Goal: Task Accomplishment & Management: Manage account settings

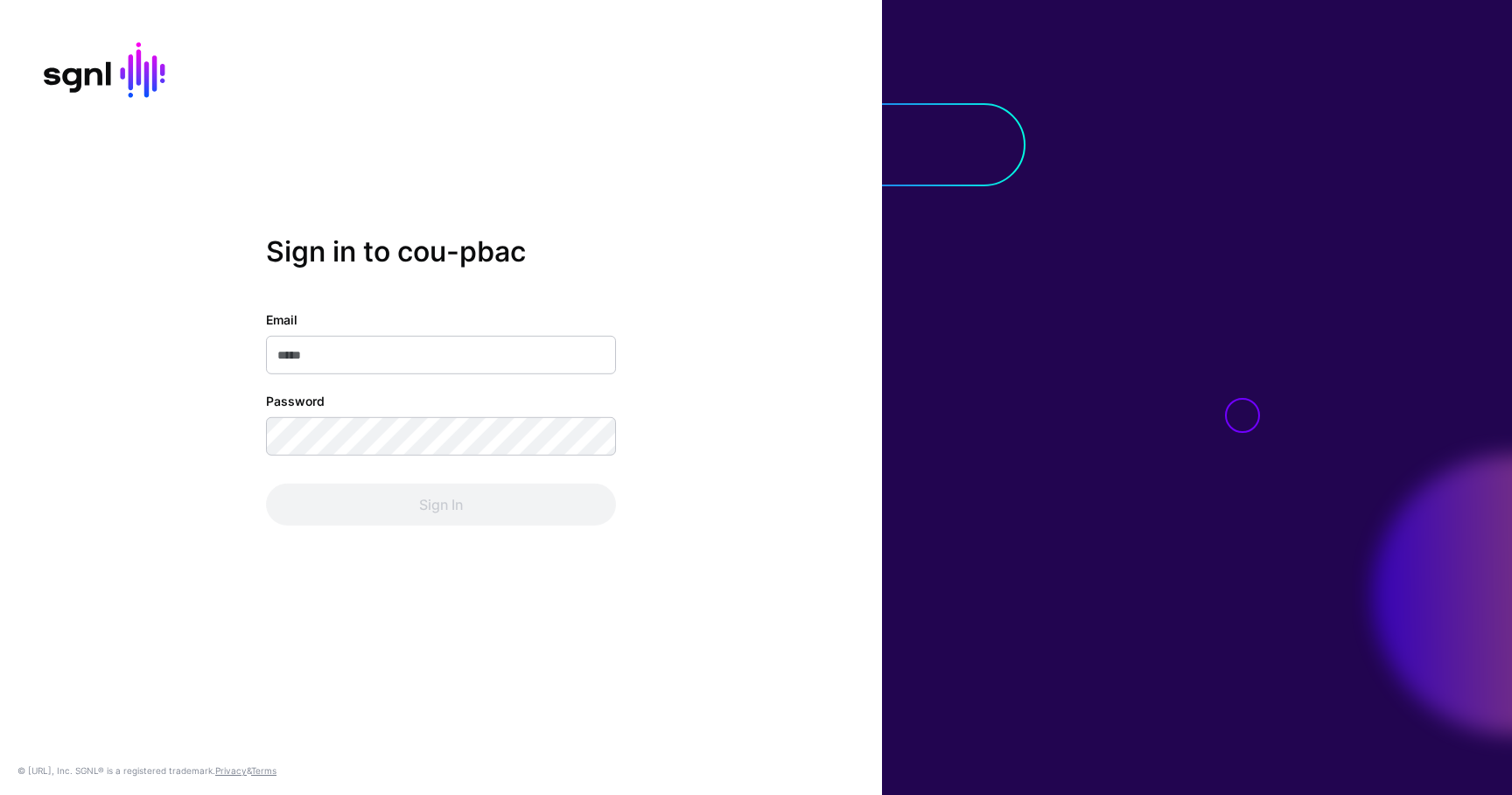
type input "**********"
click at [392, 519] on div "Sign In" at bounding box center [440, 505] width 350 height 42
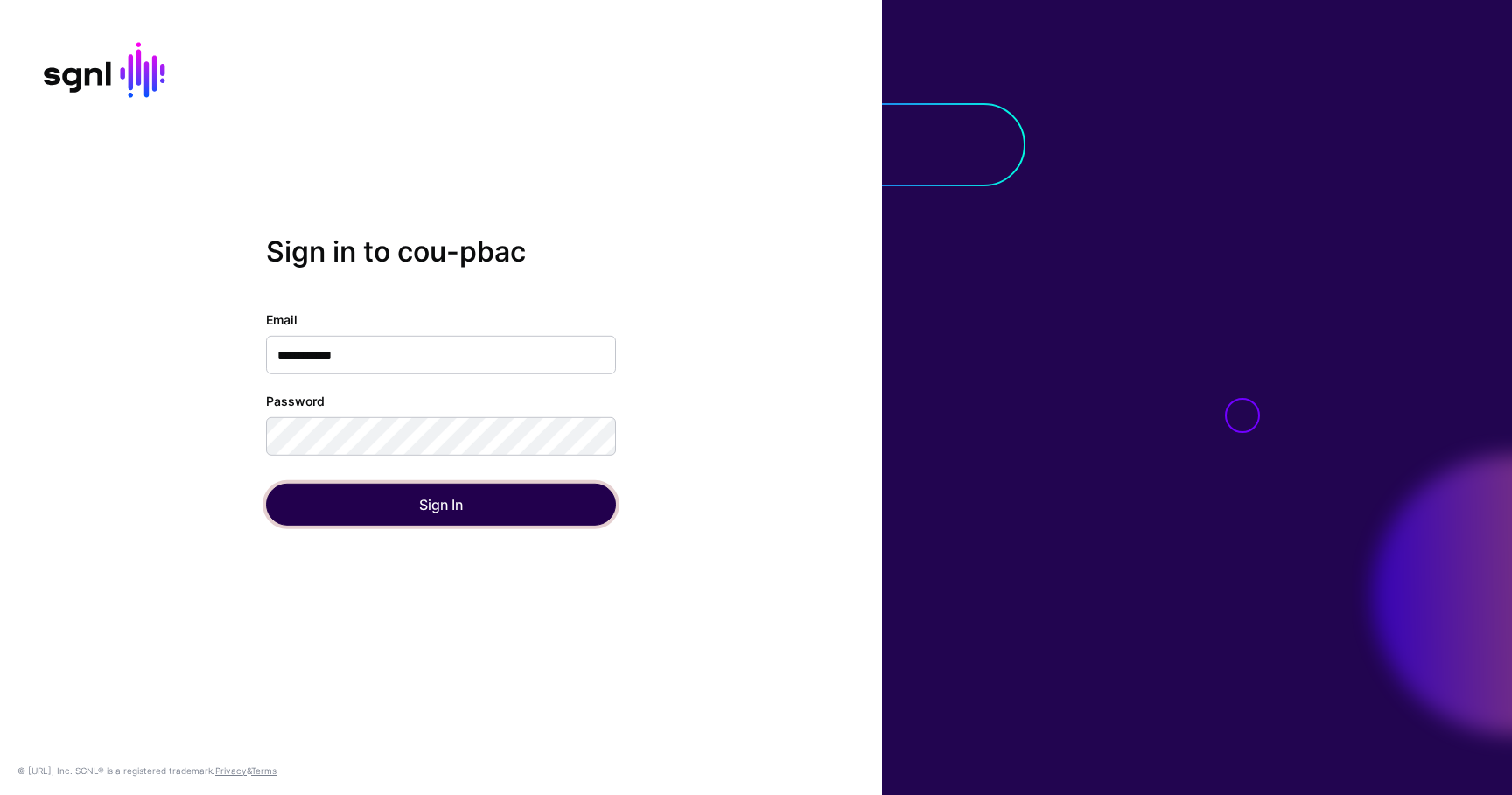
click at [397, 507] on button "Sign In" at bounding box center [440, 505] width 350 height 42
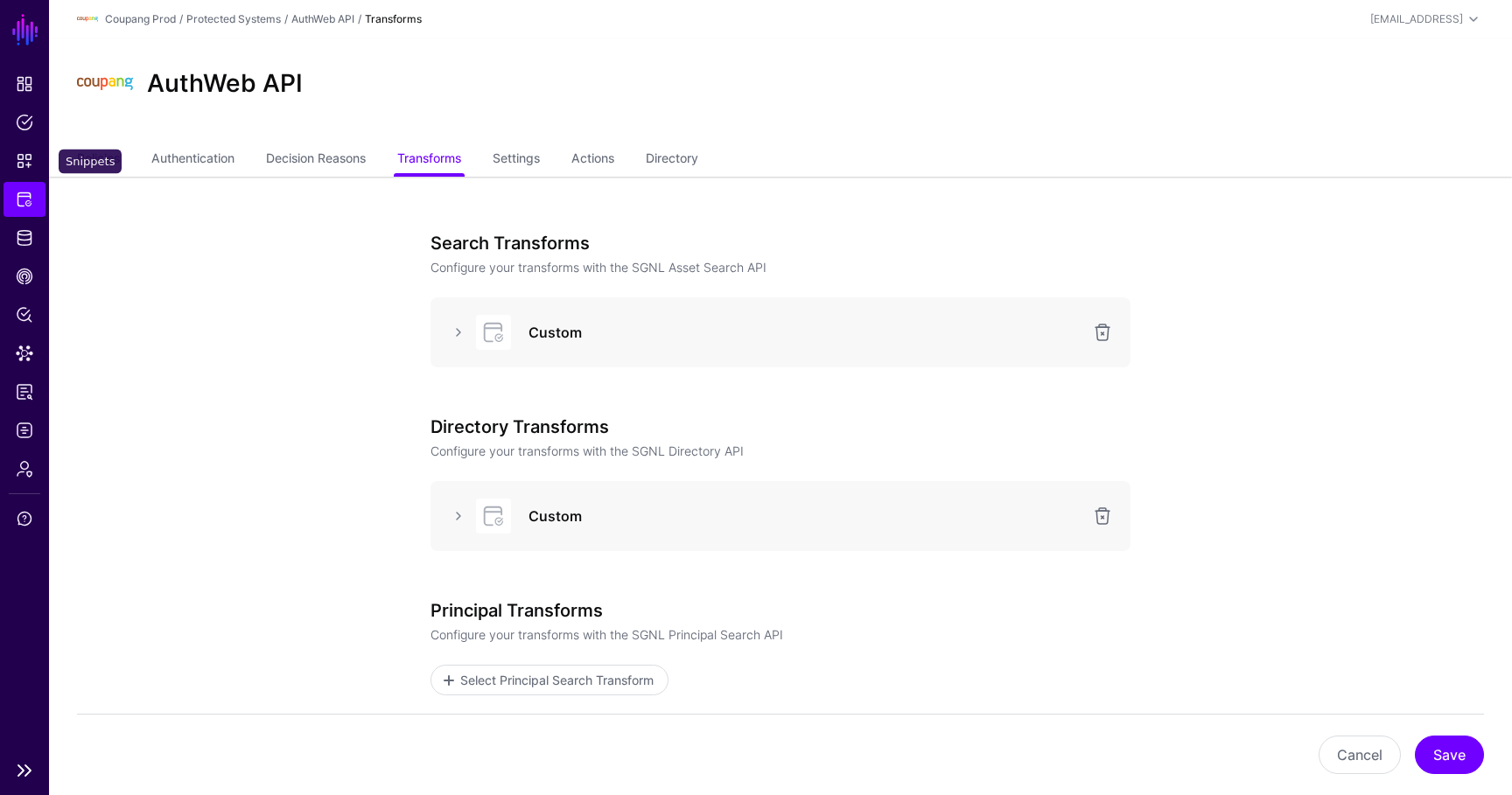
click at [25, 188] on link "Protected Systems" at bounding box center [25, 199] width 42 height 35
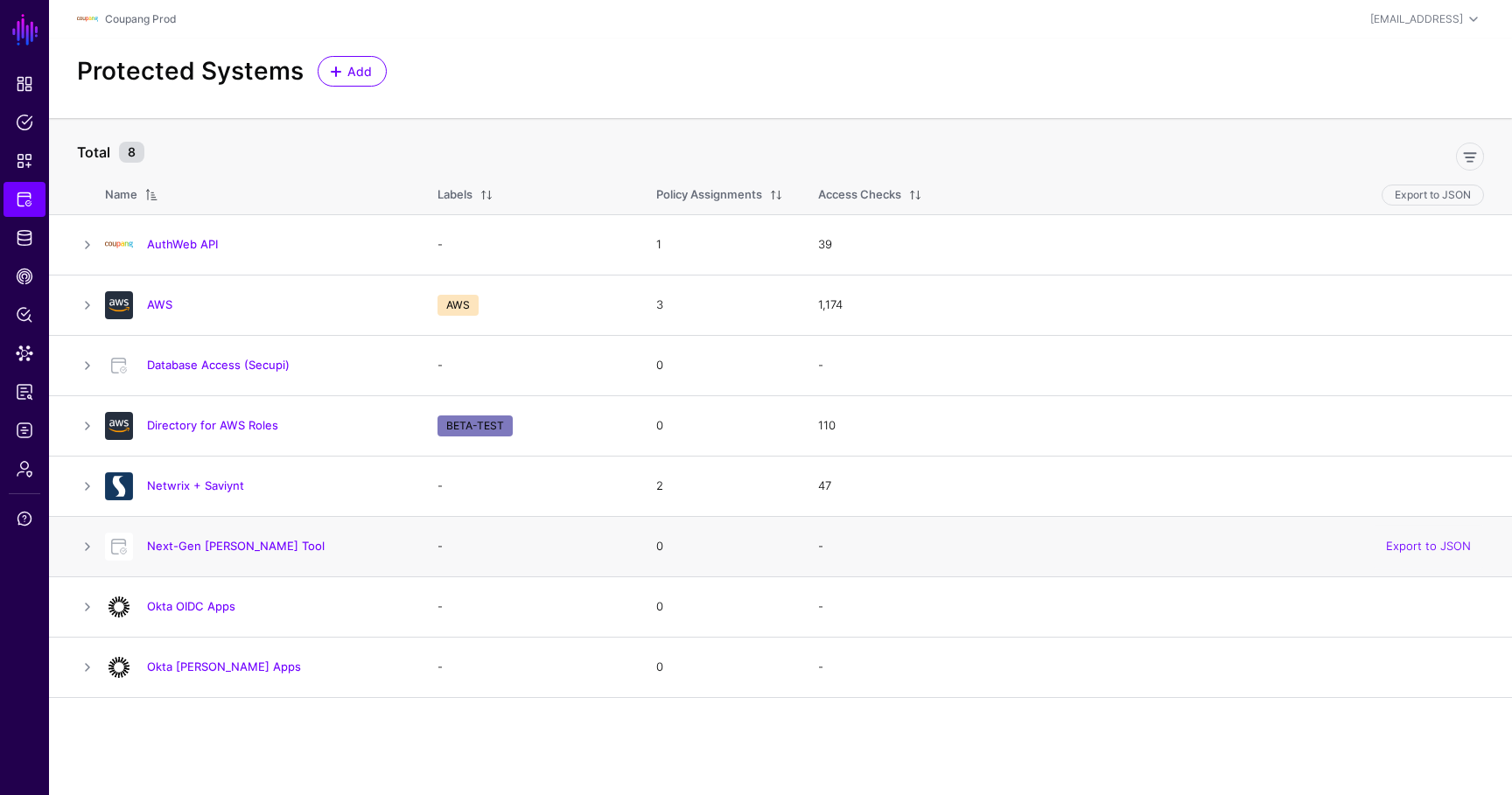
click at [103, 540] on div at bounding box center [119, 547] width 42 height 28
click at [99, 540] on div at bounding box center [119, 547] width 42 height 28
click at [86, 540] on link at bounding box center [88, 547] width 21 height 21
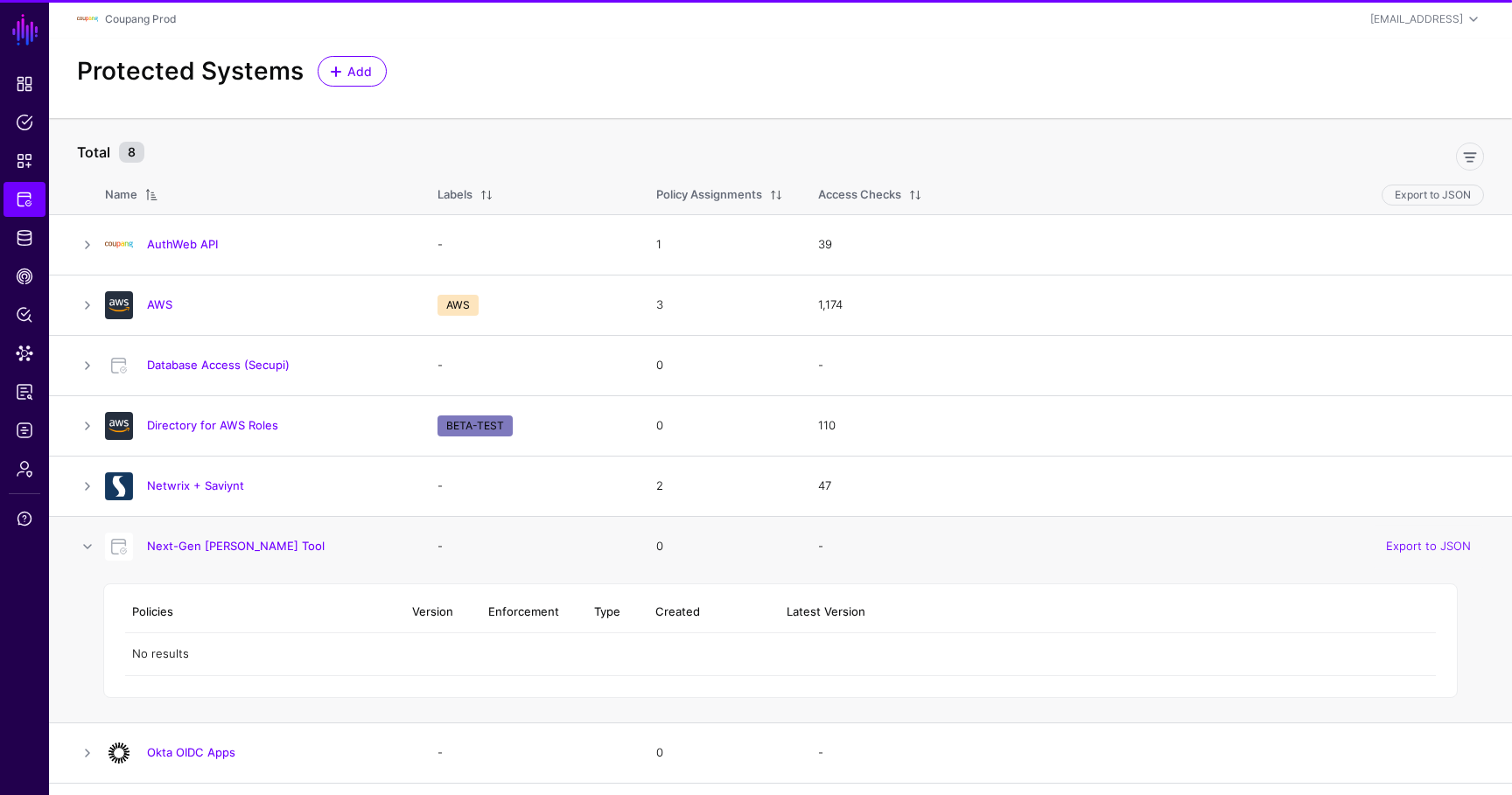
scroll to position [23, 0]
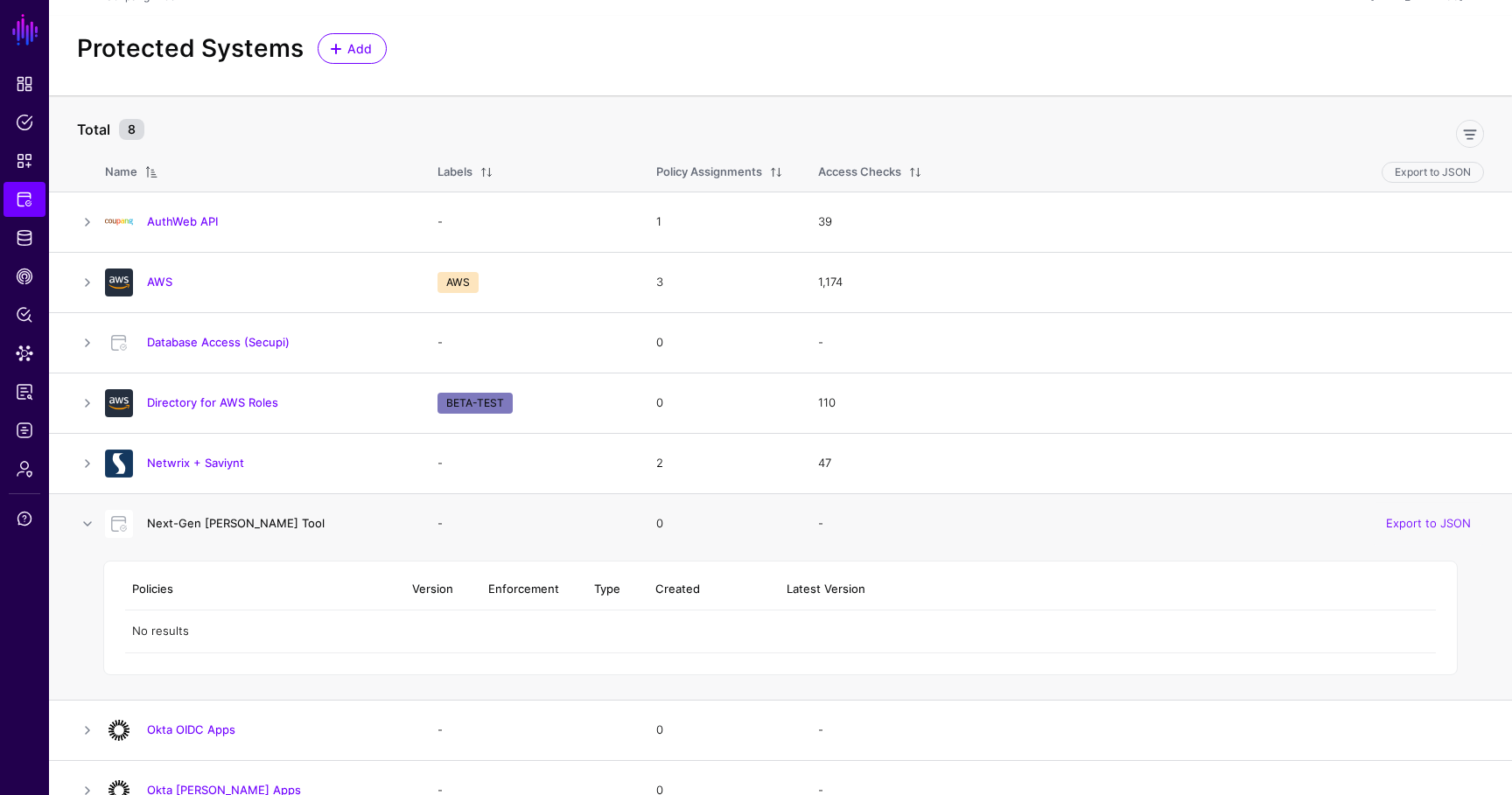
click at [226, 526] on link "Next-Gen [PERSON_NAME] Tool" at bounding box center [236, 522] width 177 height 14
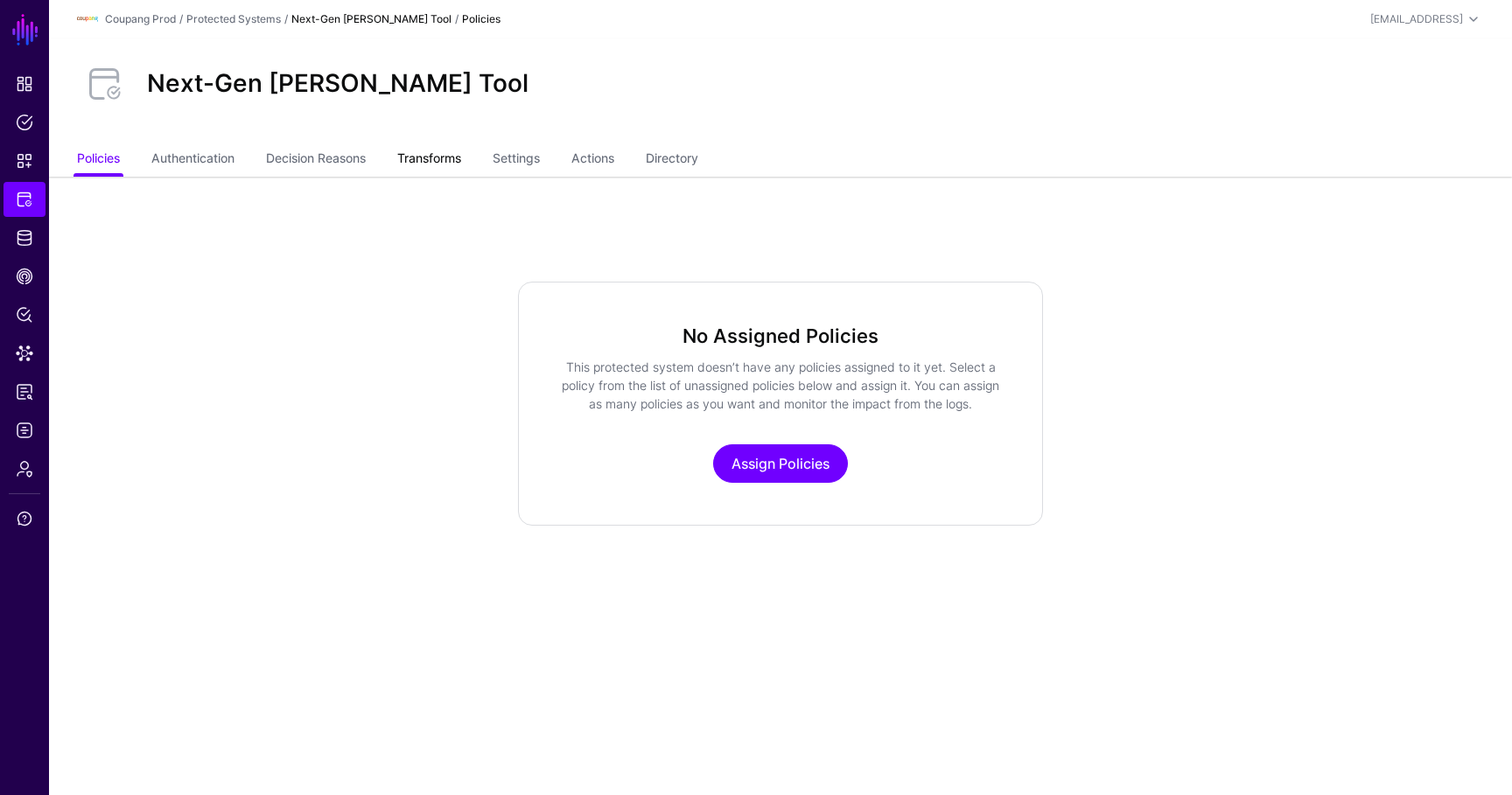
click at [461, 143] on link "Transforms" at bounding box center [429, 159] width 64 height 33
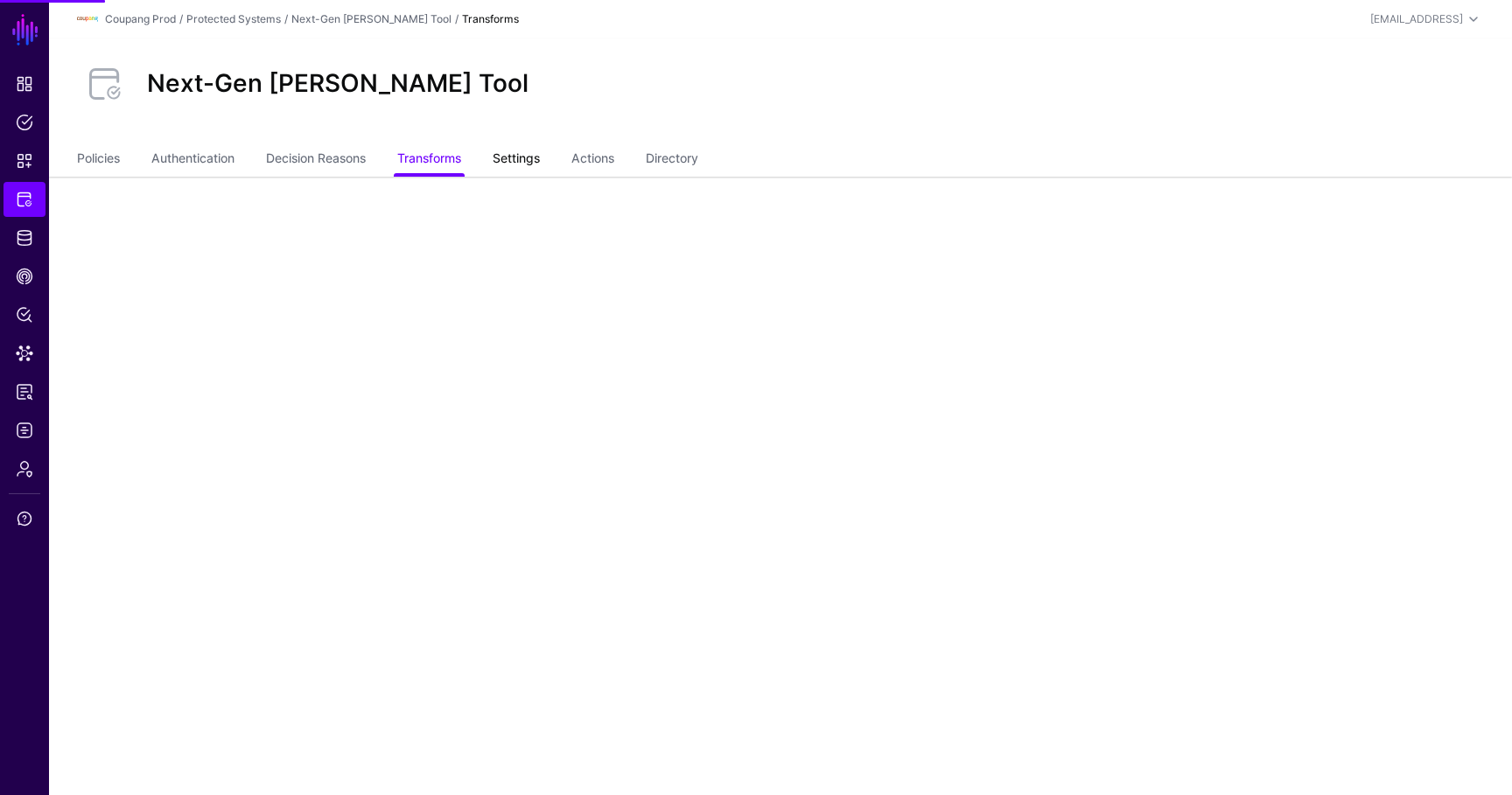
click at [536, 163] on link "Settings" at bounding box center [516, 159] width 47 height 33
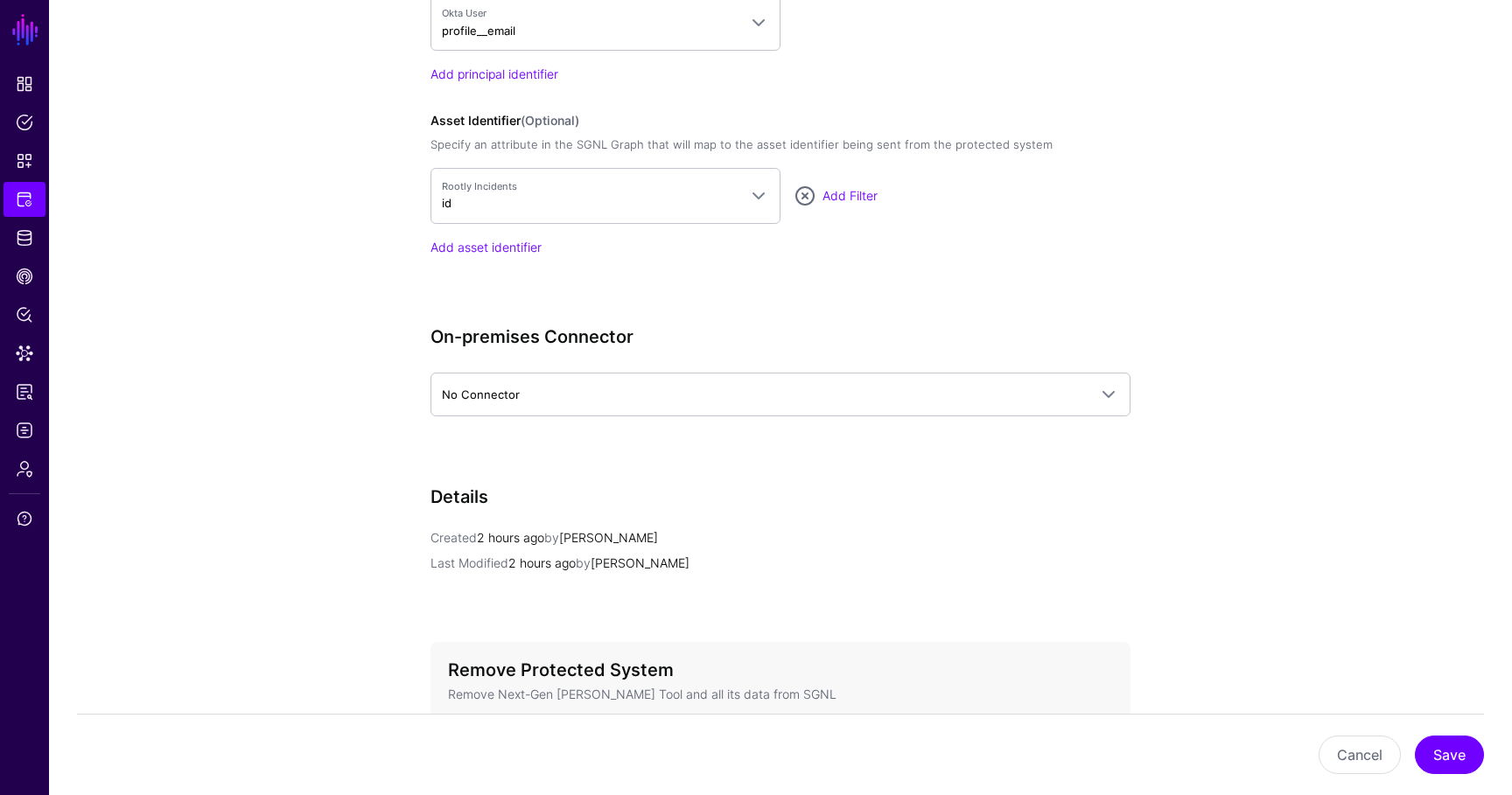
scroll to position [1397, 0]
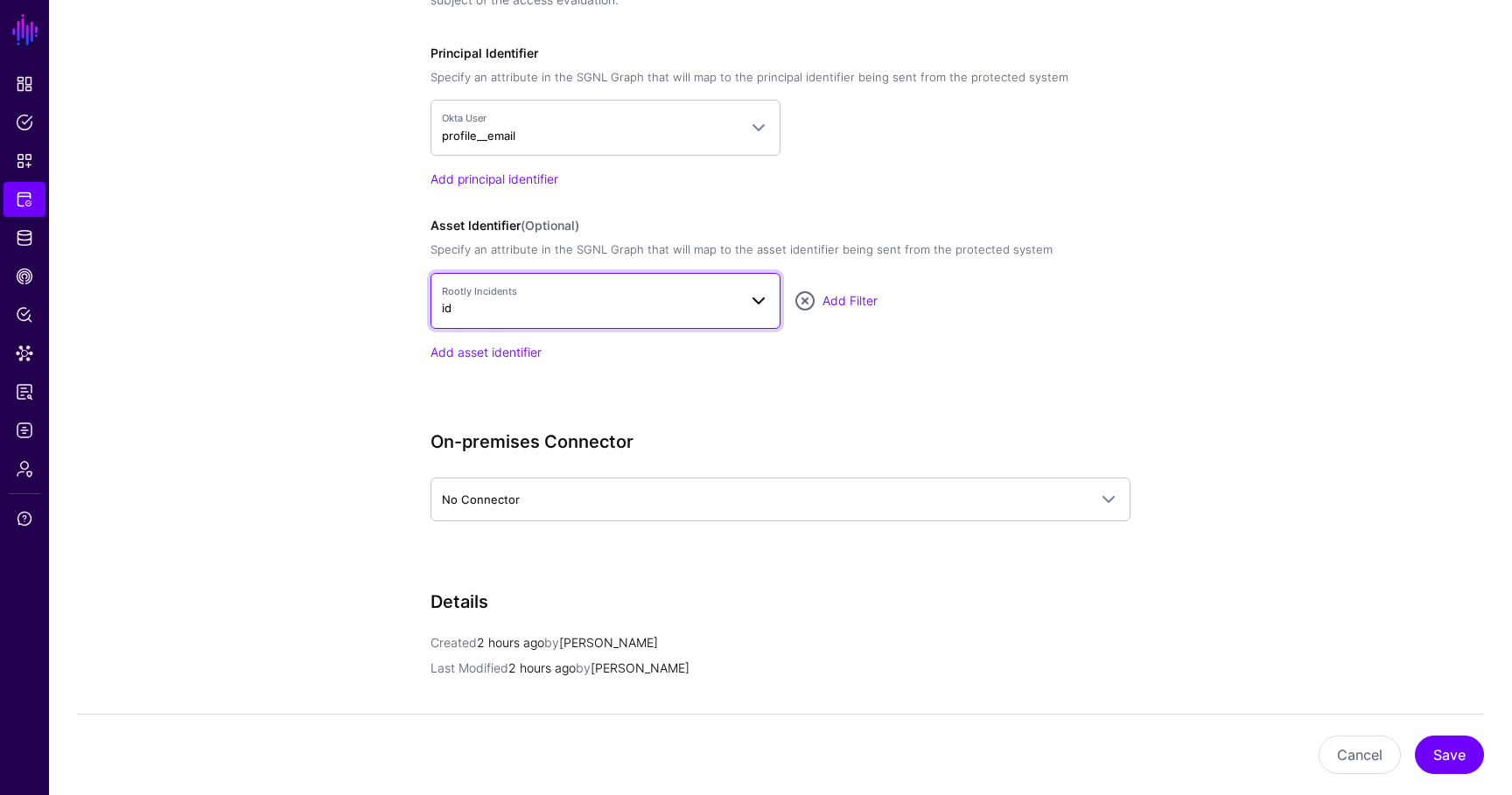
click at [566, 298] on span "Rootly Incidents id" at bounding box center [590, 301] width 296 height 33
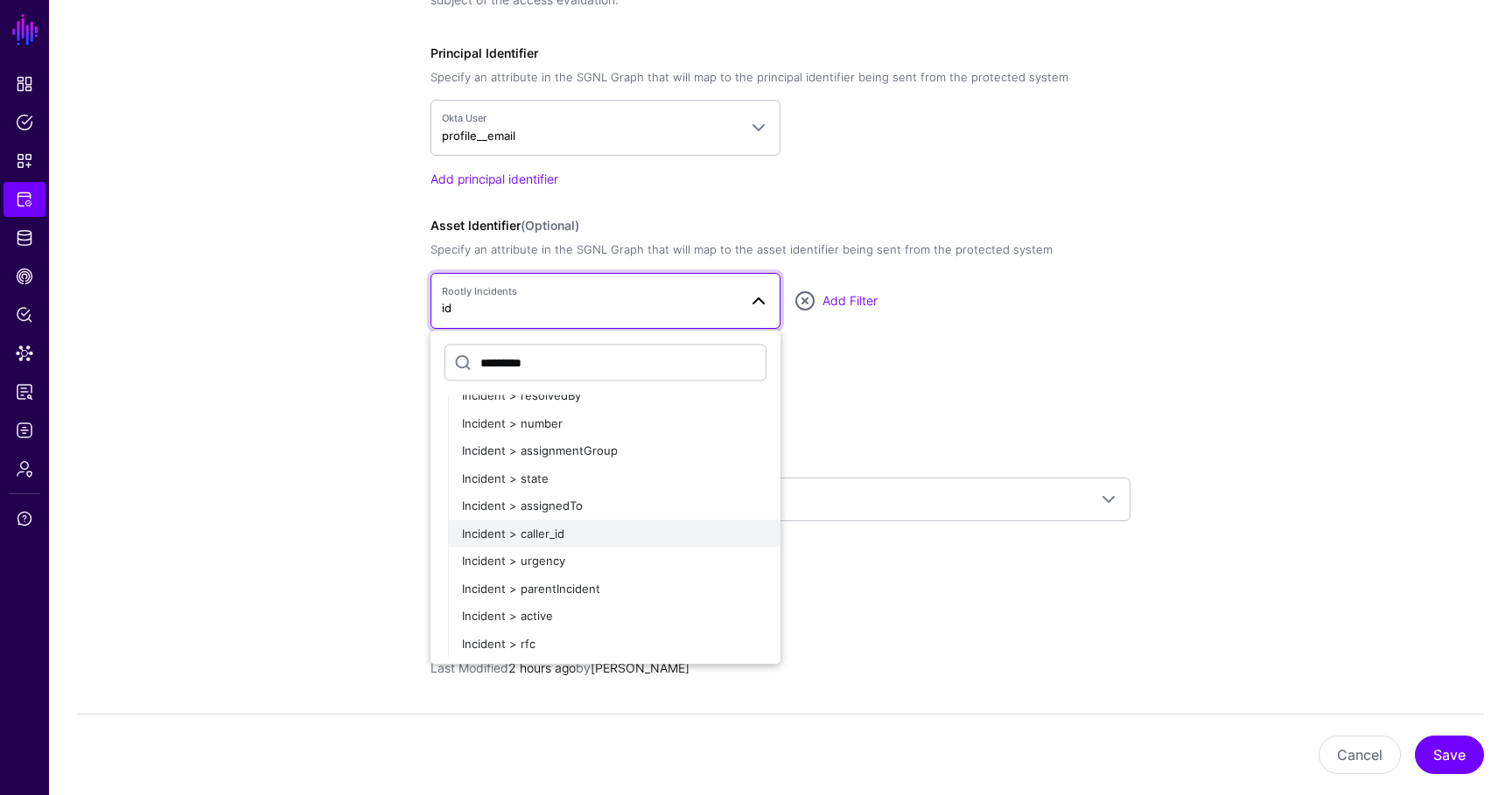
scroll to position [0, 0]
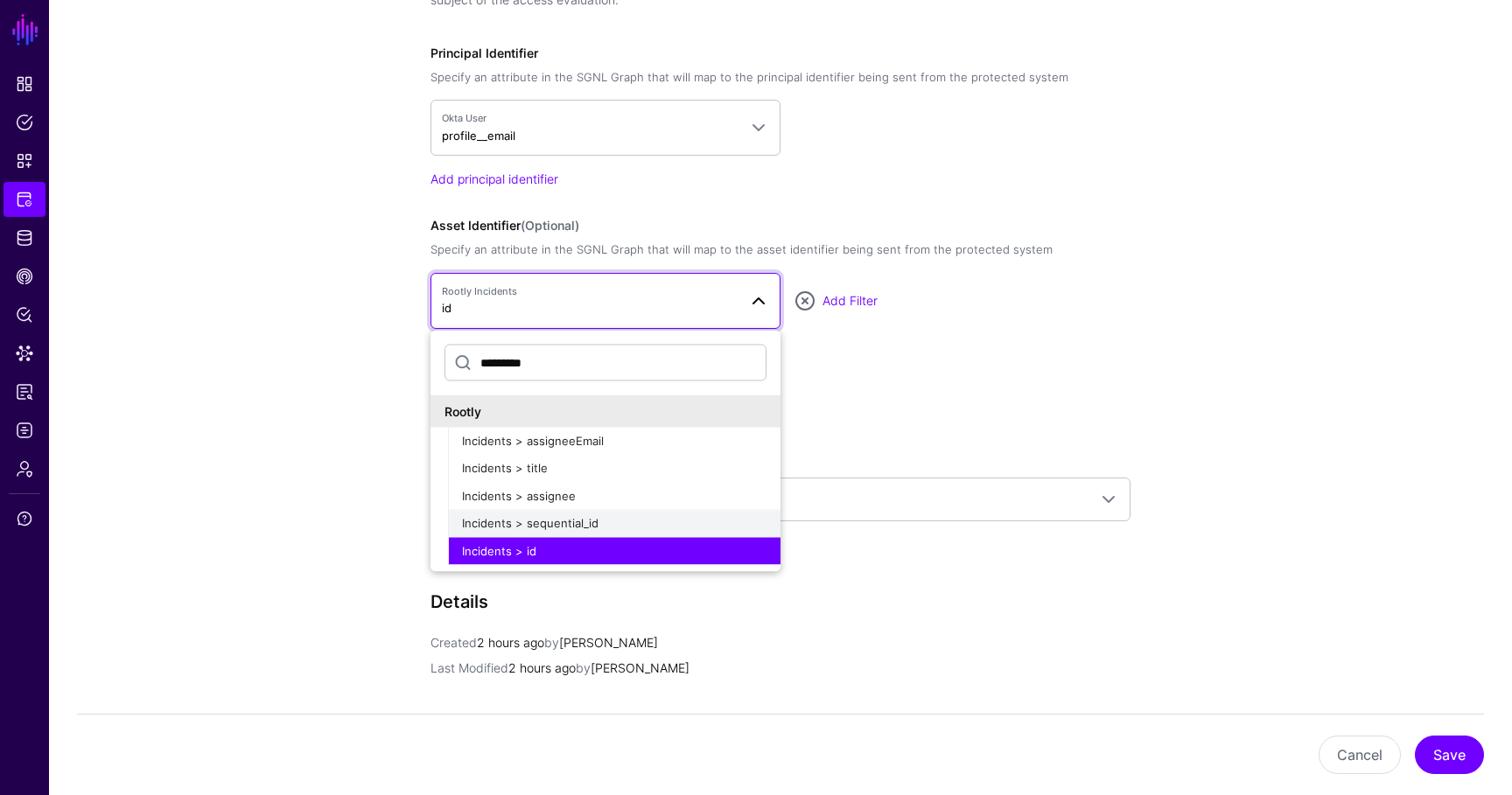
type input "*********"
click at [613, 523] on div "Incidents > sequential_id" at bounding box center [614, 523] width 305 height 18
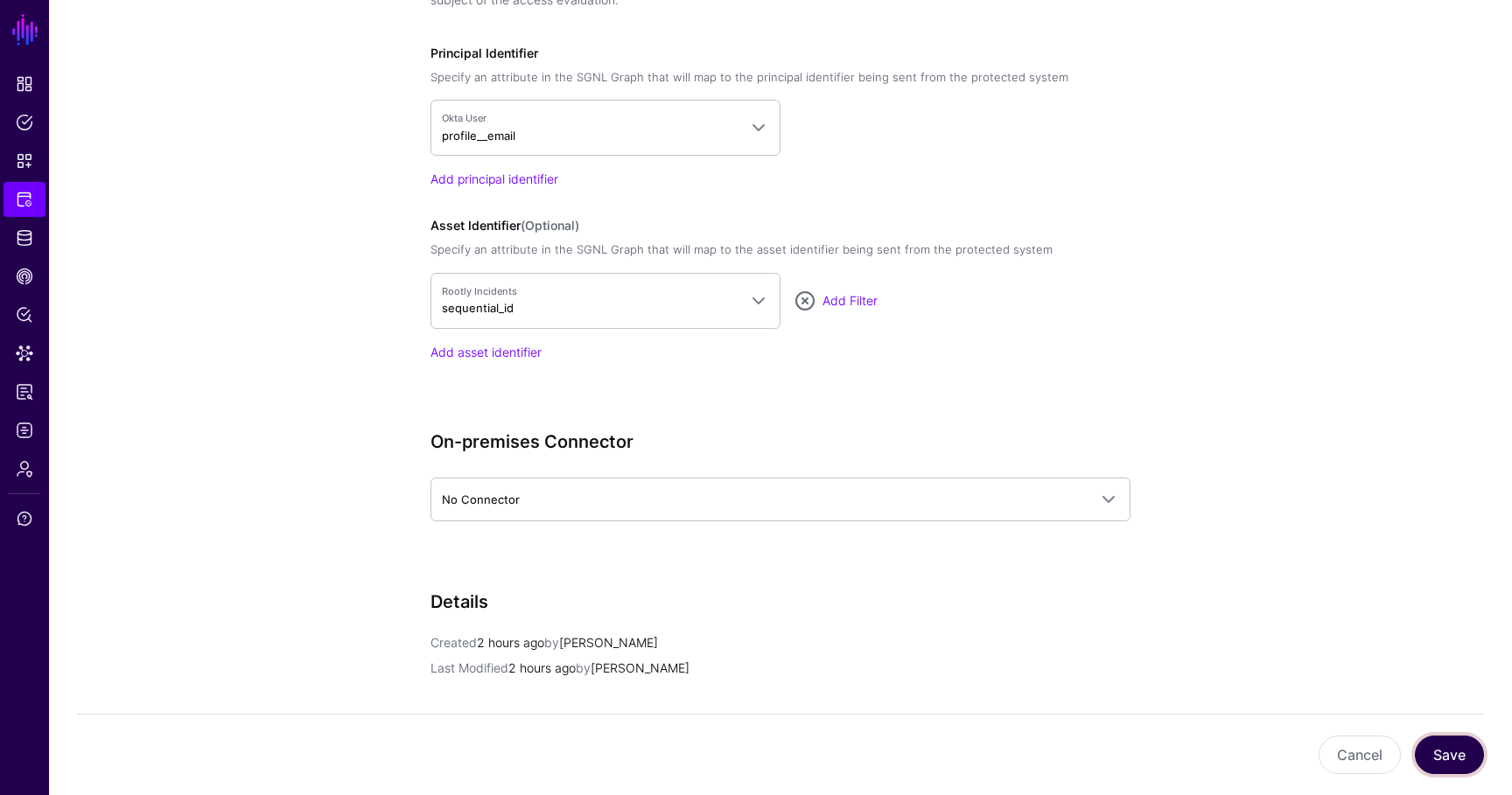
click at [1439, 746] on button "Save" at bounding box center [1449, 754] width 69 height 39
click at [1345, 747] on button "Cancel" at bounding box center [1359, 754] width 82 height 39
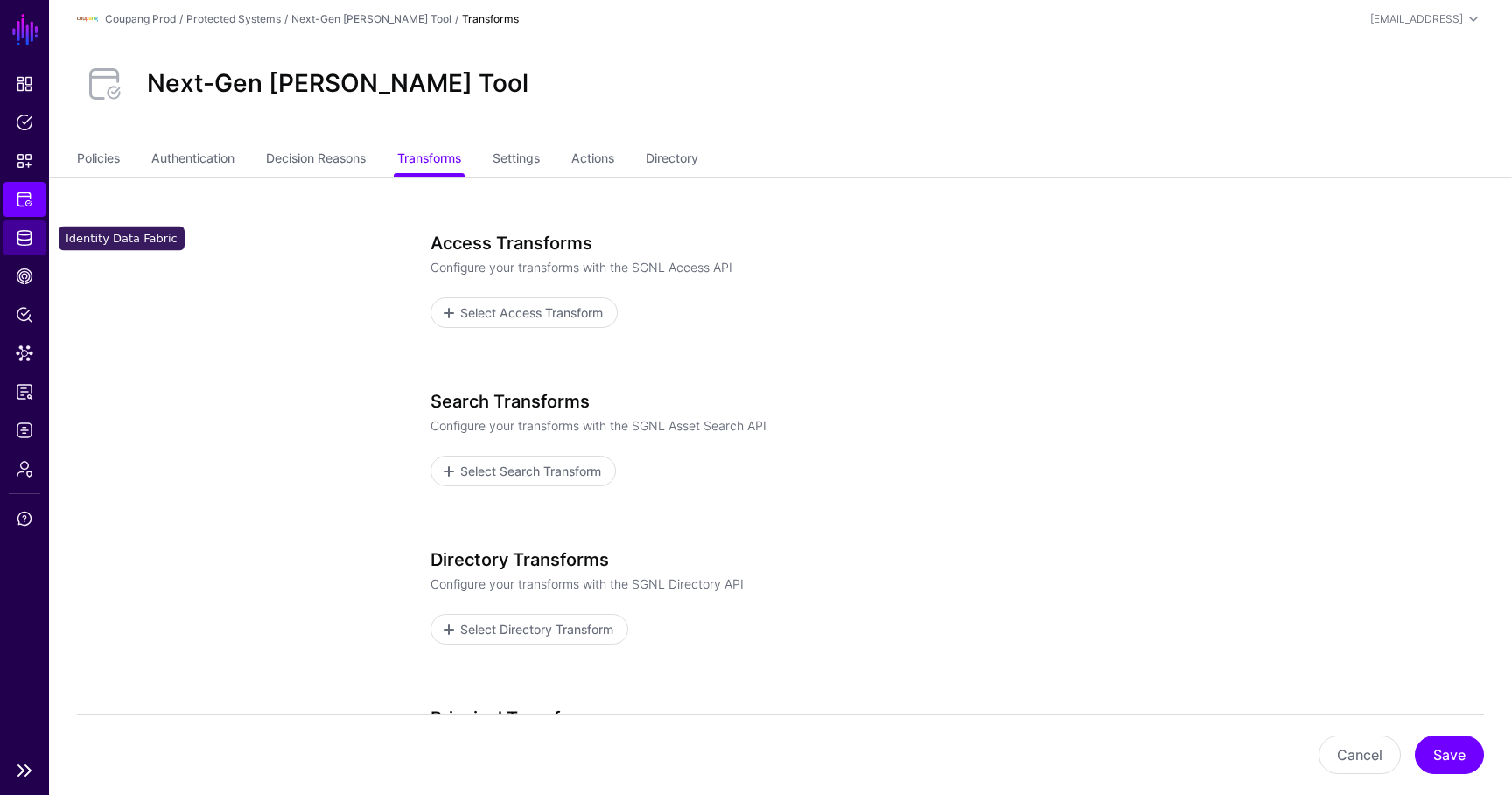
click at [26, 229] on span "Identity Data Fabric" at bounding box center [25, 238] width 18 height 18
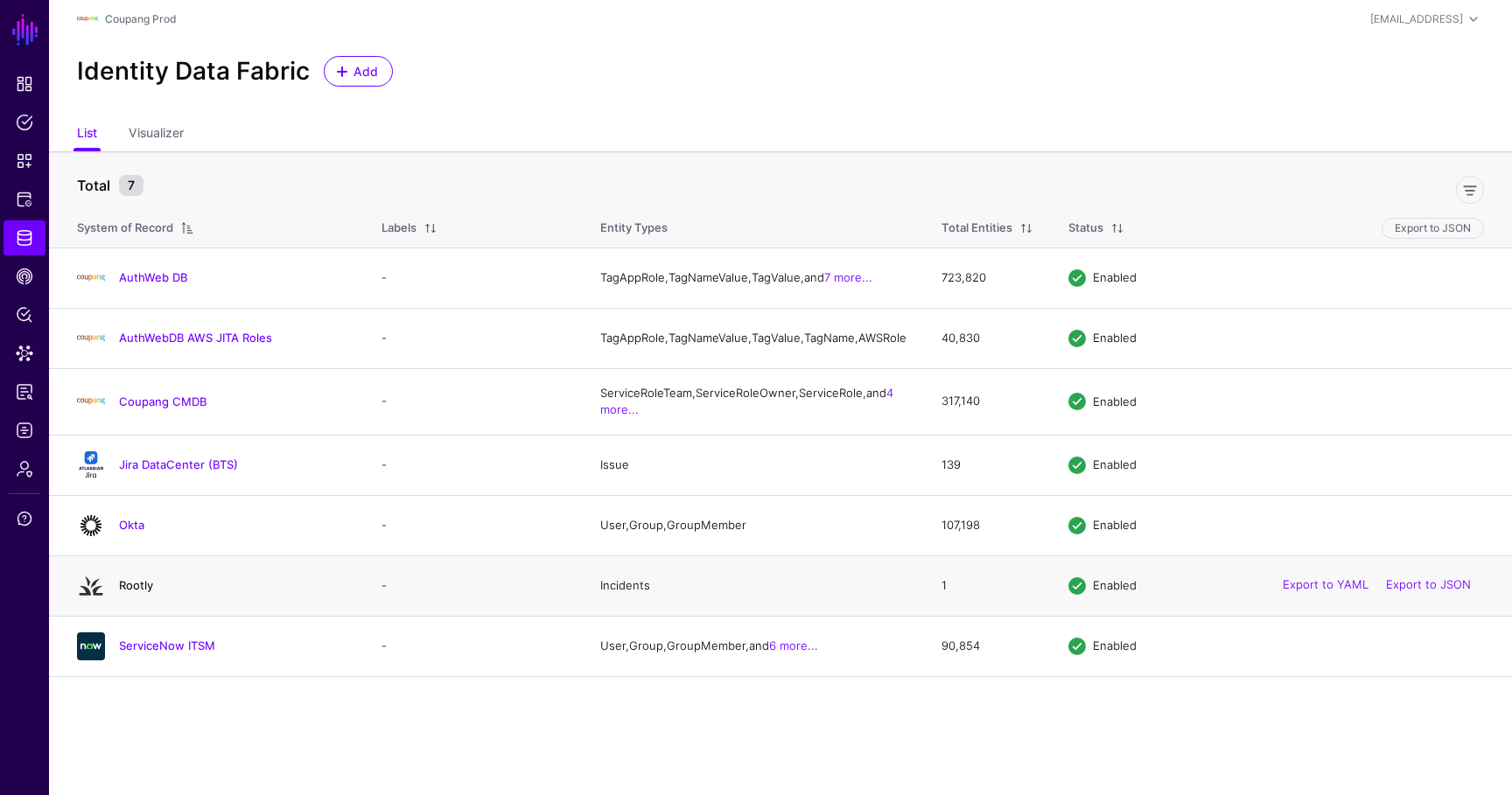
click at [140, 592] on link "Rootly" at bounding box center [136, 585] width 34 height 14
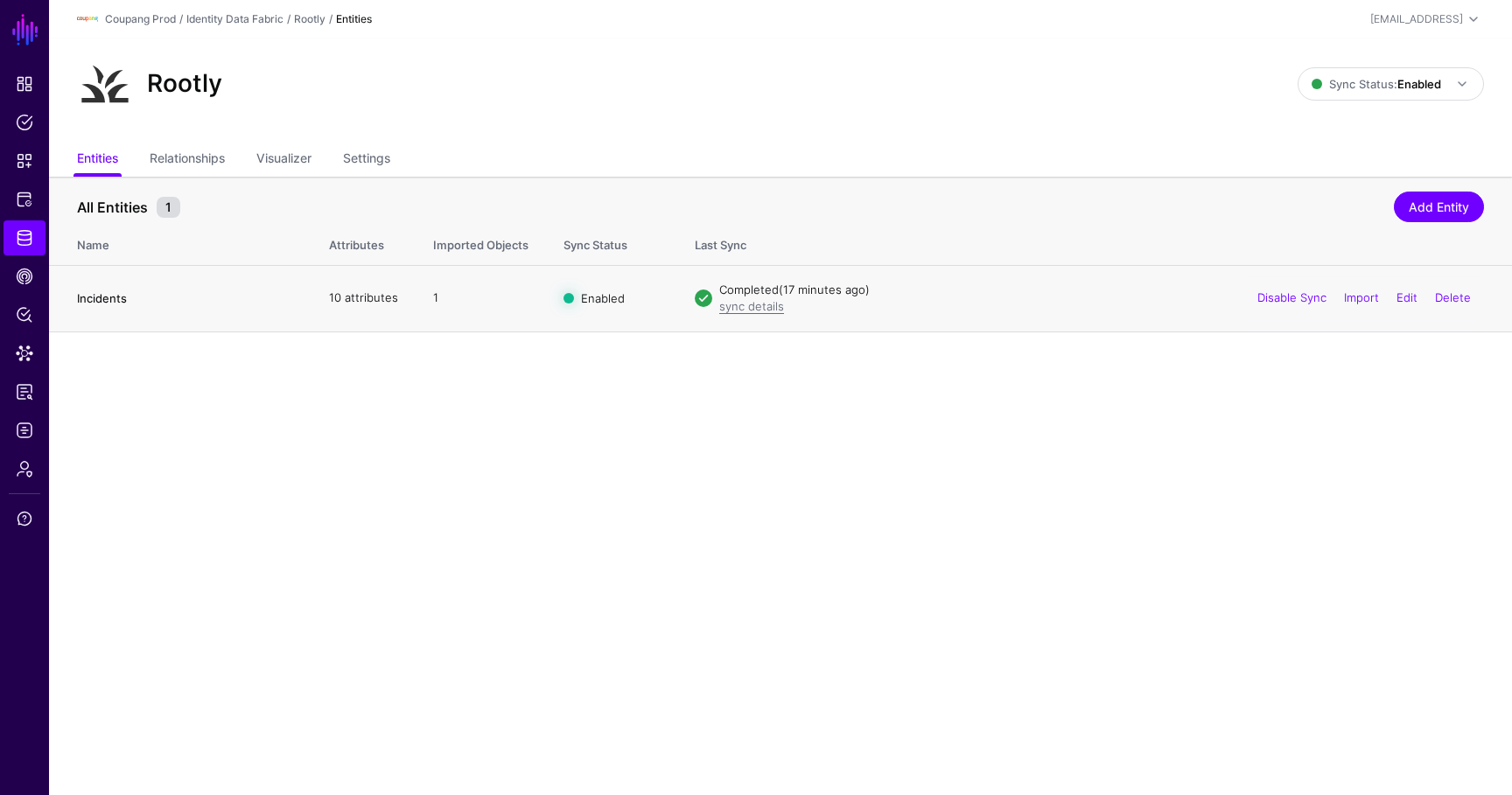
click at [90, 294] on link "Incidents" at bounding box center [102, 298] width 50 height 14
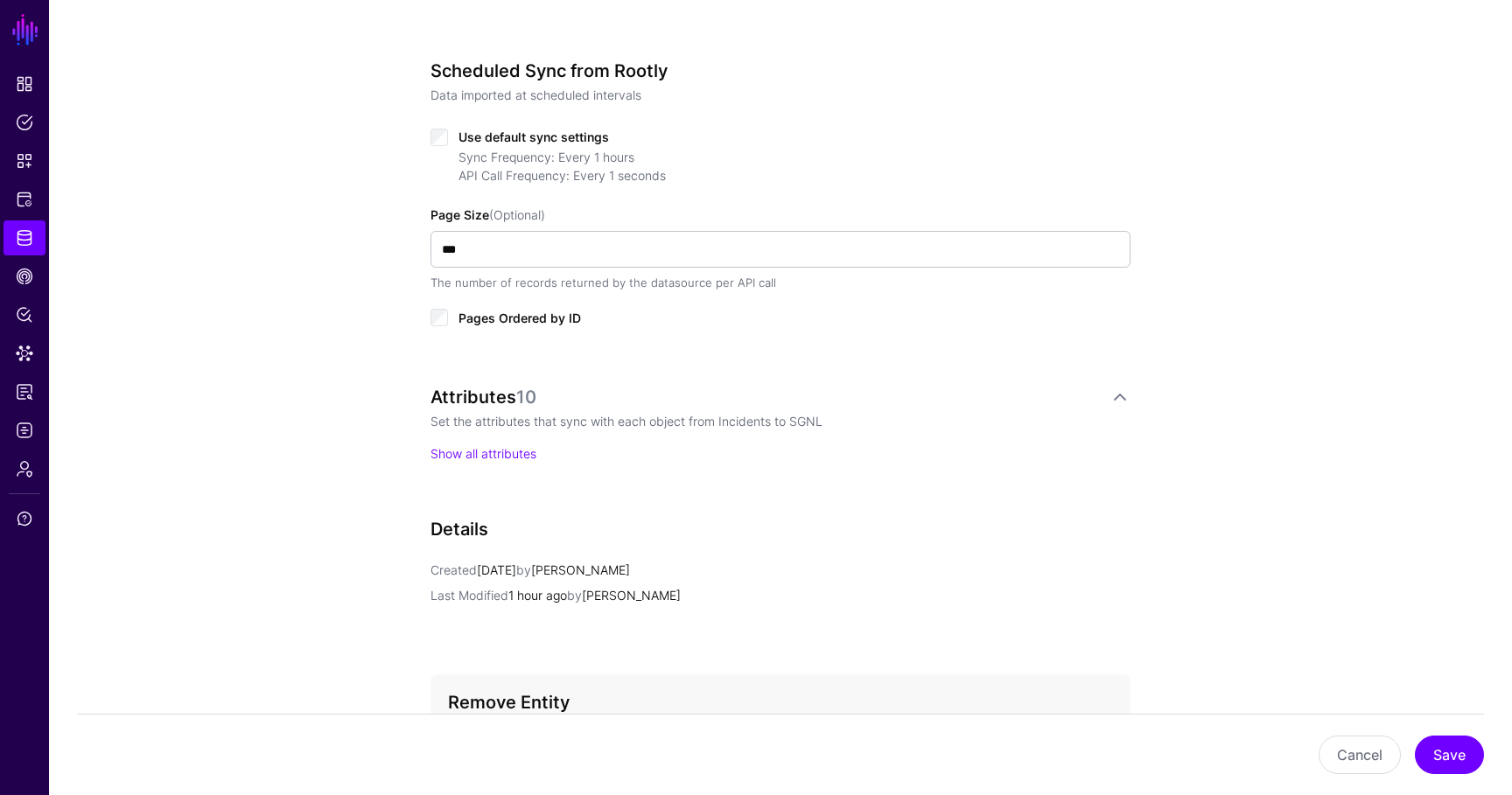
scroll to position [826, 0]
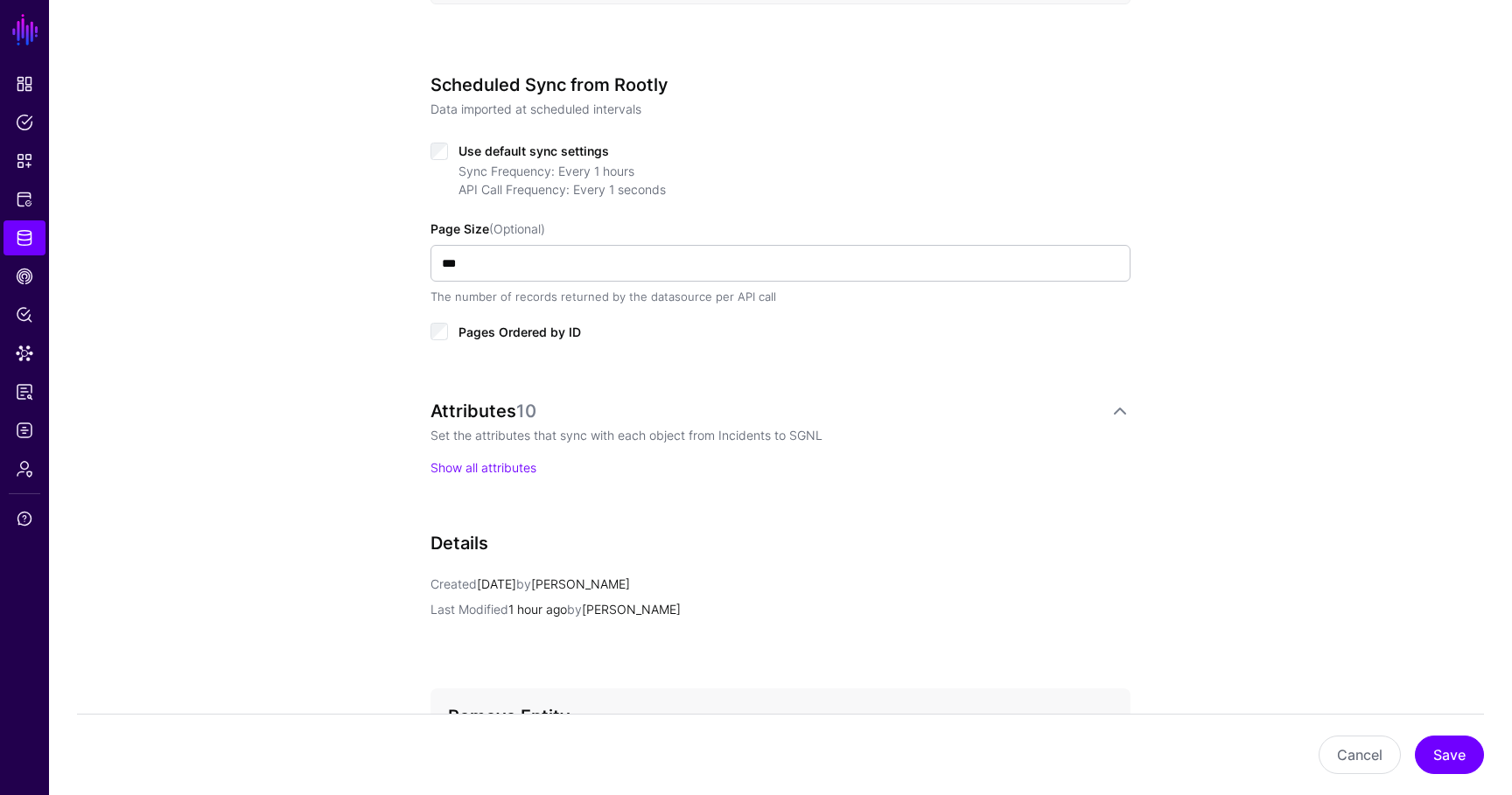
click at [512, 449] on div "Attributes 10 Set the attributes that sync with each object from Incidents to S…" at bounding box center [780, 439] width 700 height 76
click at [512, 467] on link "Show all attributes" at bounding box center [483, 468] width 106 height 15
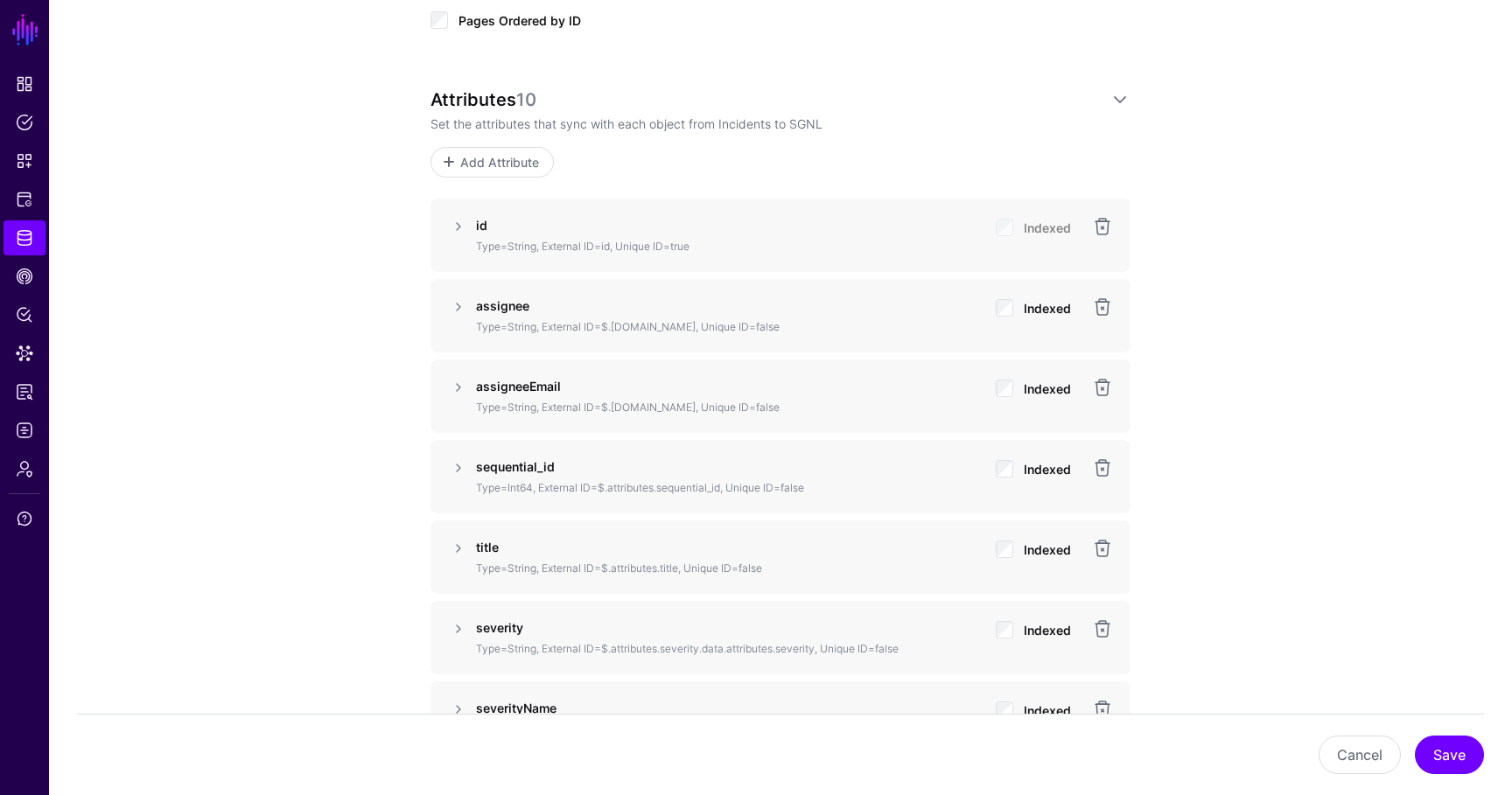
scroll to position [1156, 0]
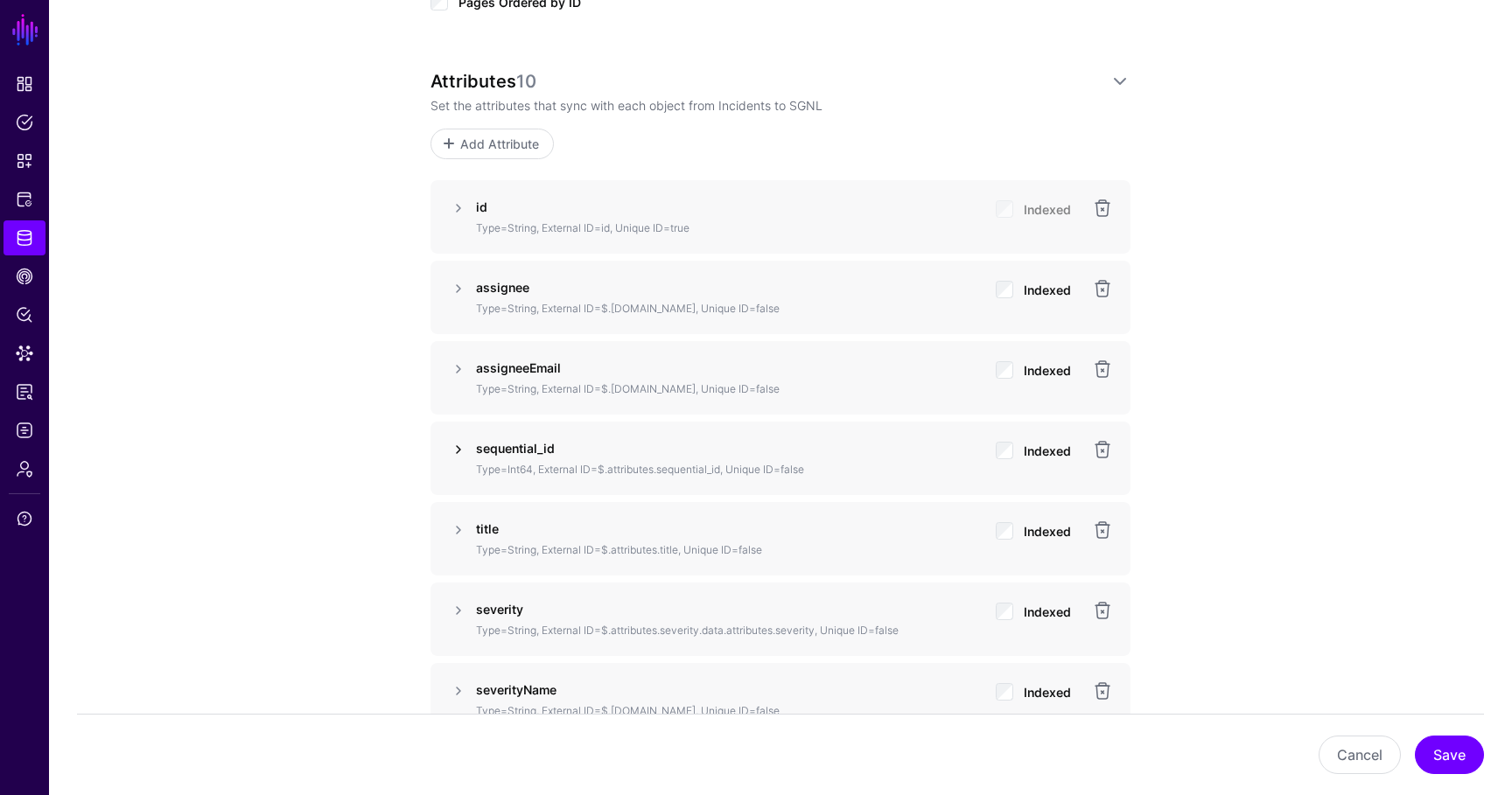
click at [460, 459] on link at bounding box center [458, 450] width 21 height 21
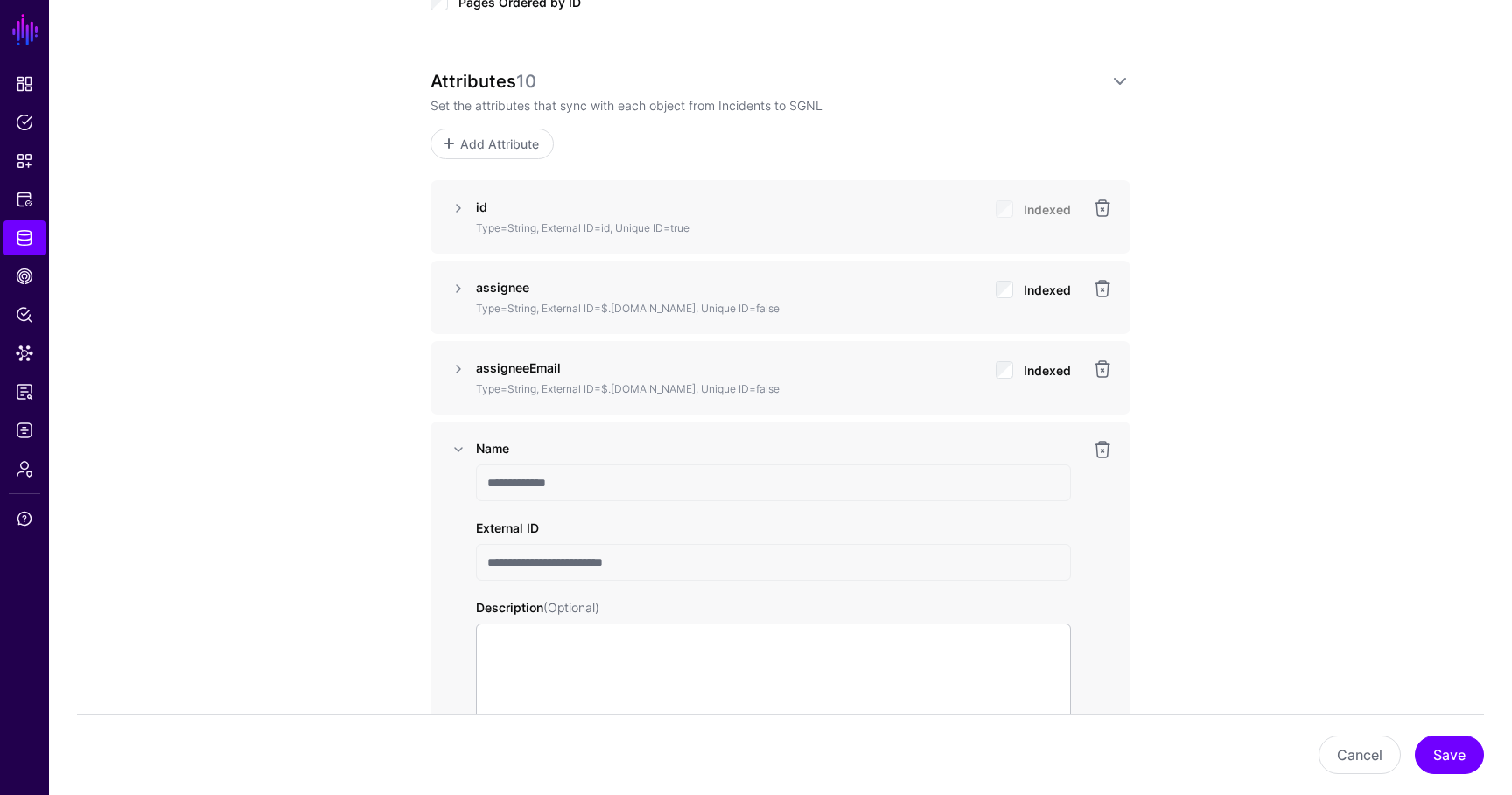
drag, startPoint x: 672, startPoint y: 558, endPoint x: 456, endPoint y: 557, distance: 216.0
click at [457, 557] on div "**********" at bounding box center [780, 689] width 665 height 501
click at [1100, 449] on link at bounding box center [1103, 450] width 21 height 21
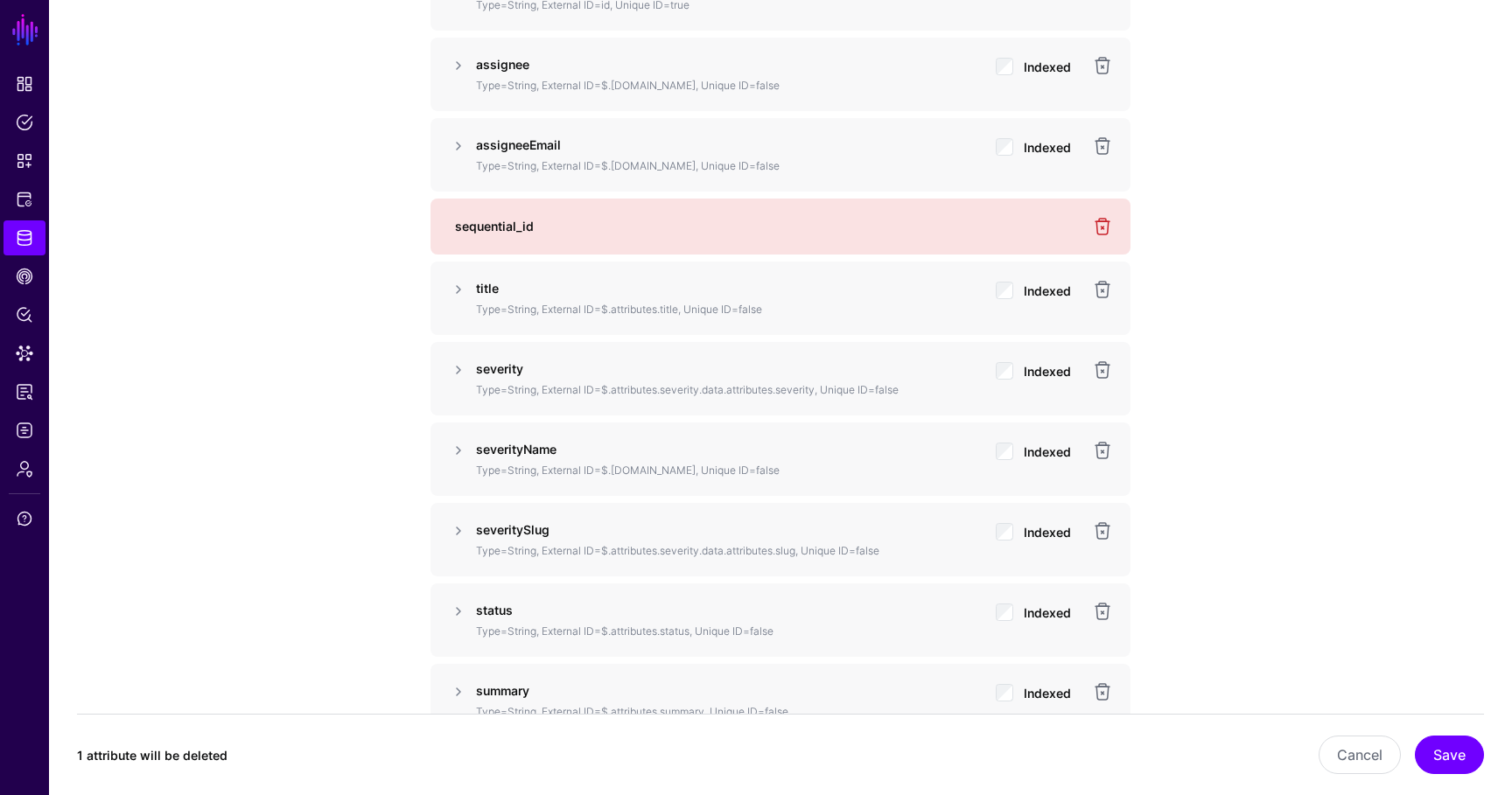
scroll to position [1532, 0]
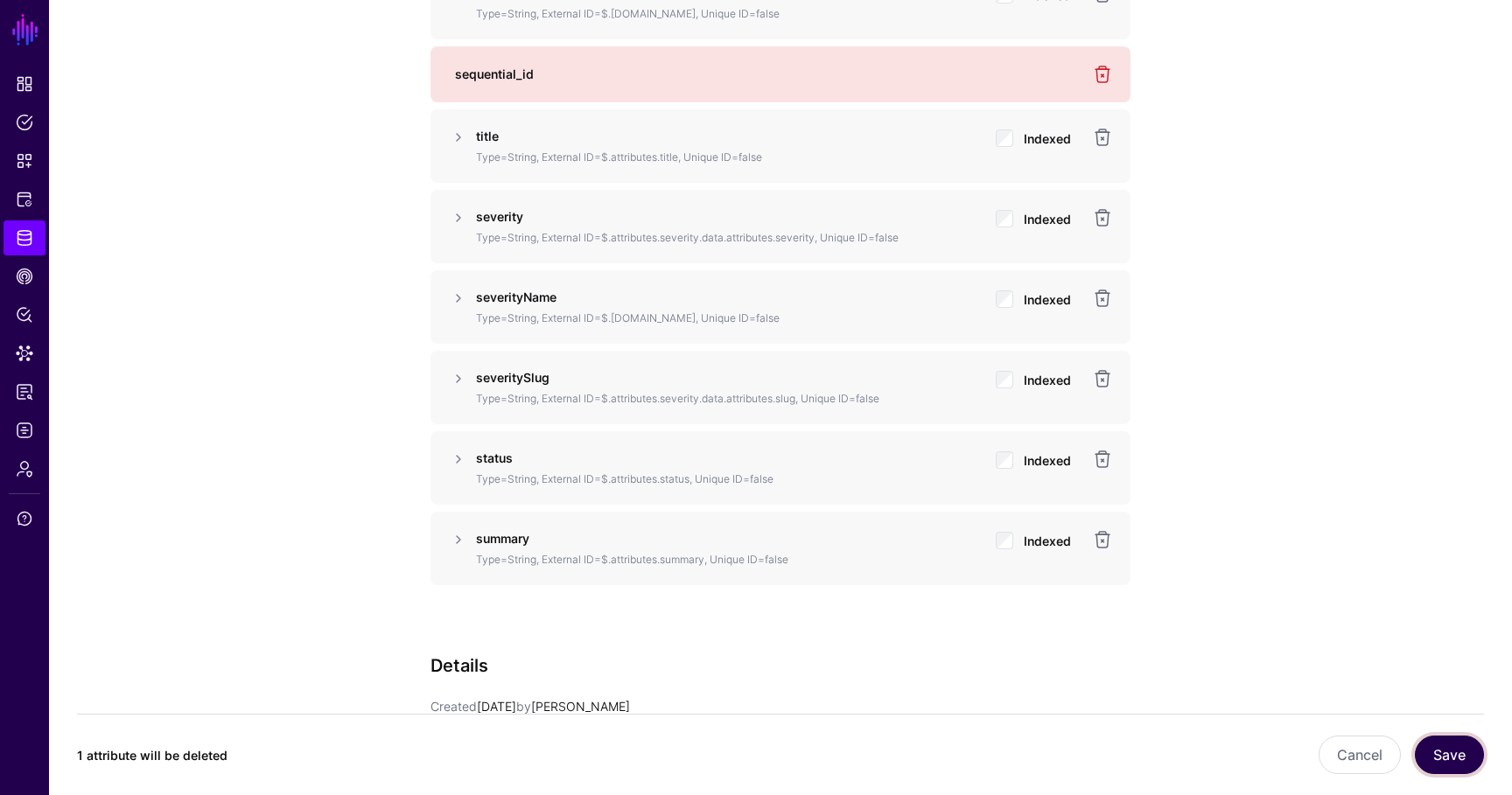
click at [1448, 747] on button "Save" at bounding box center [1449, 754] width 69 height 39
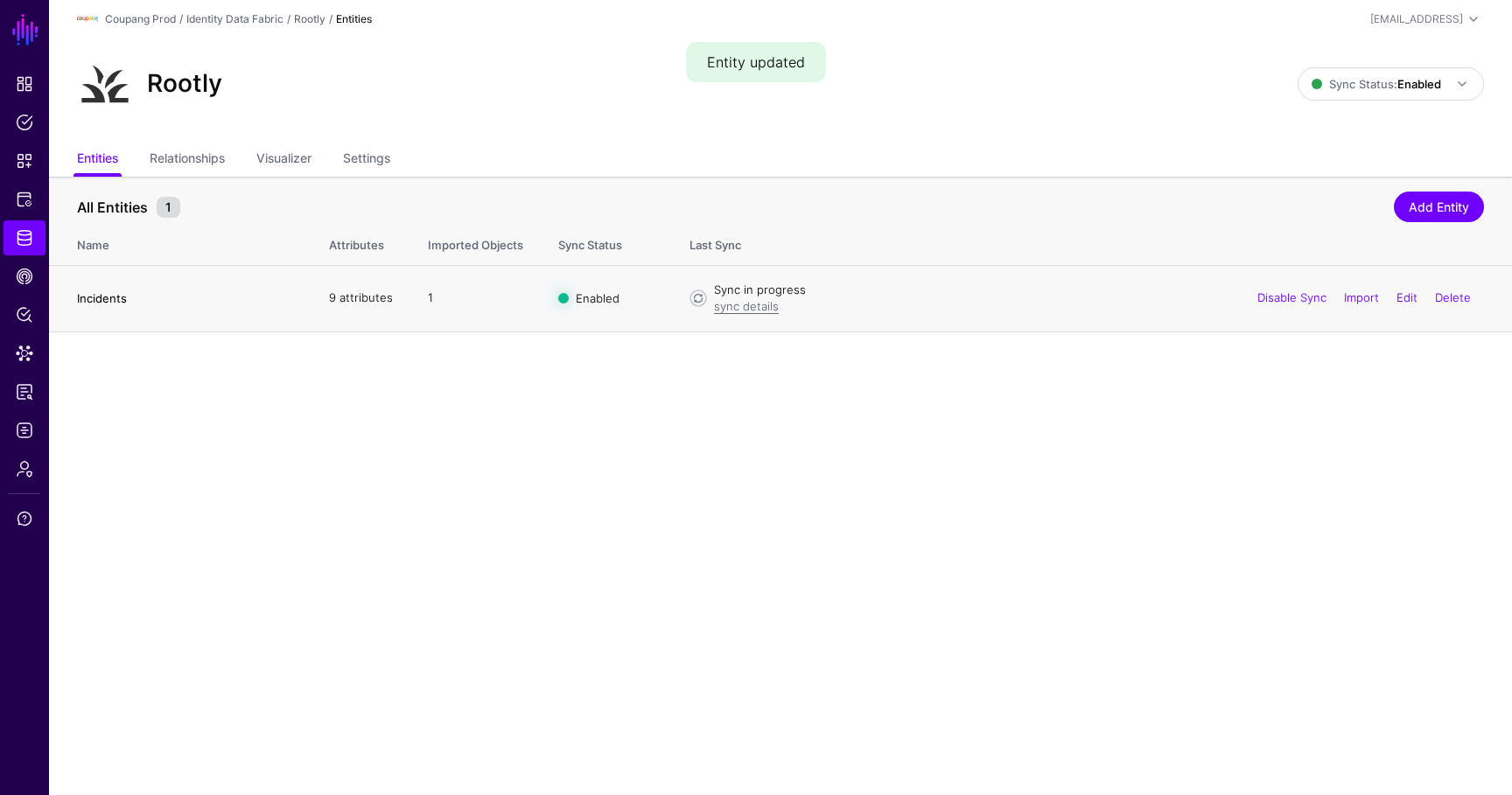
click at [85, 304] on link "Incidents" at bounding box center [102, 298] width 50 height 14
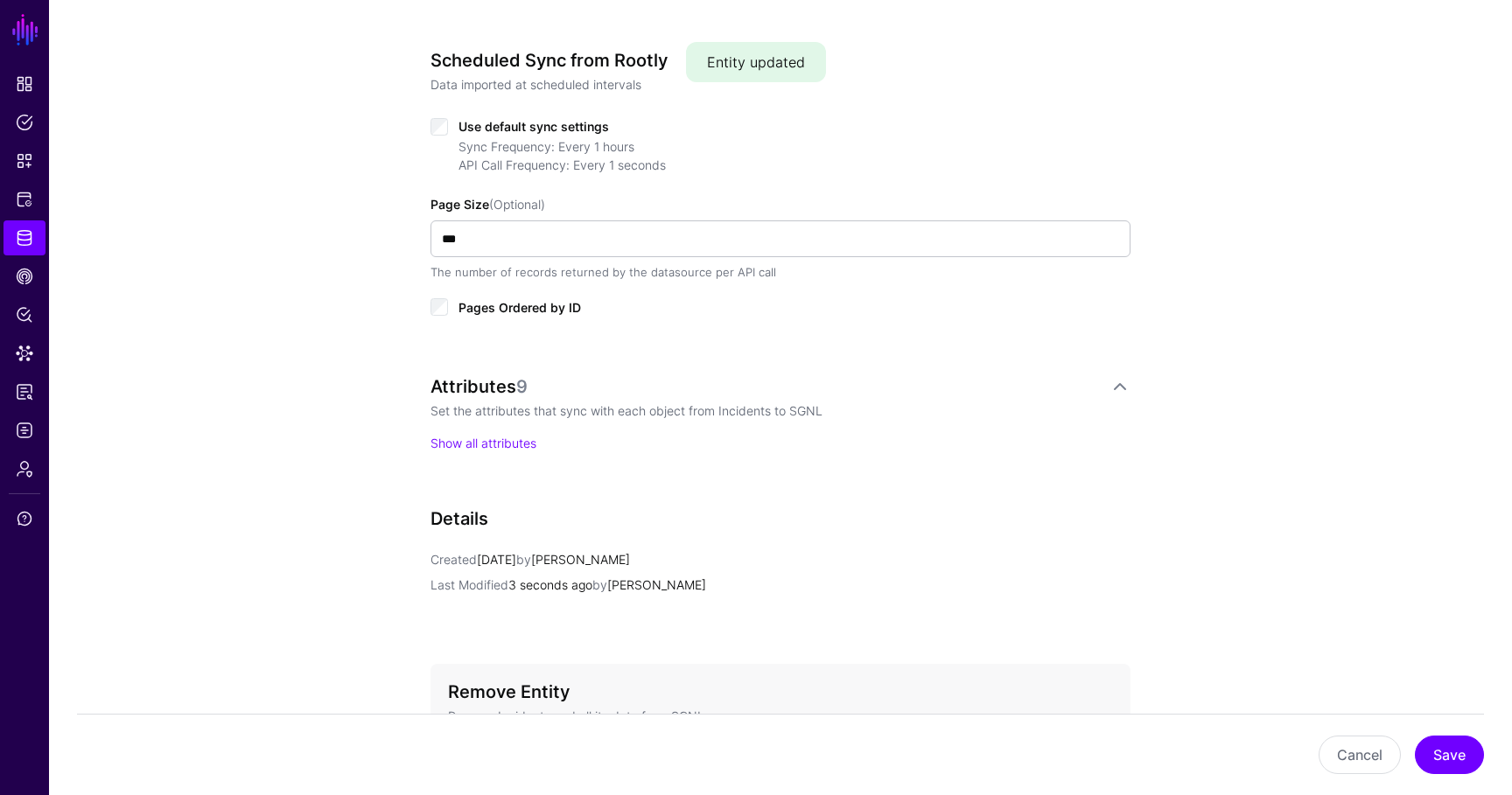
scroll to position [935, 0]
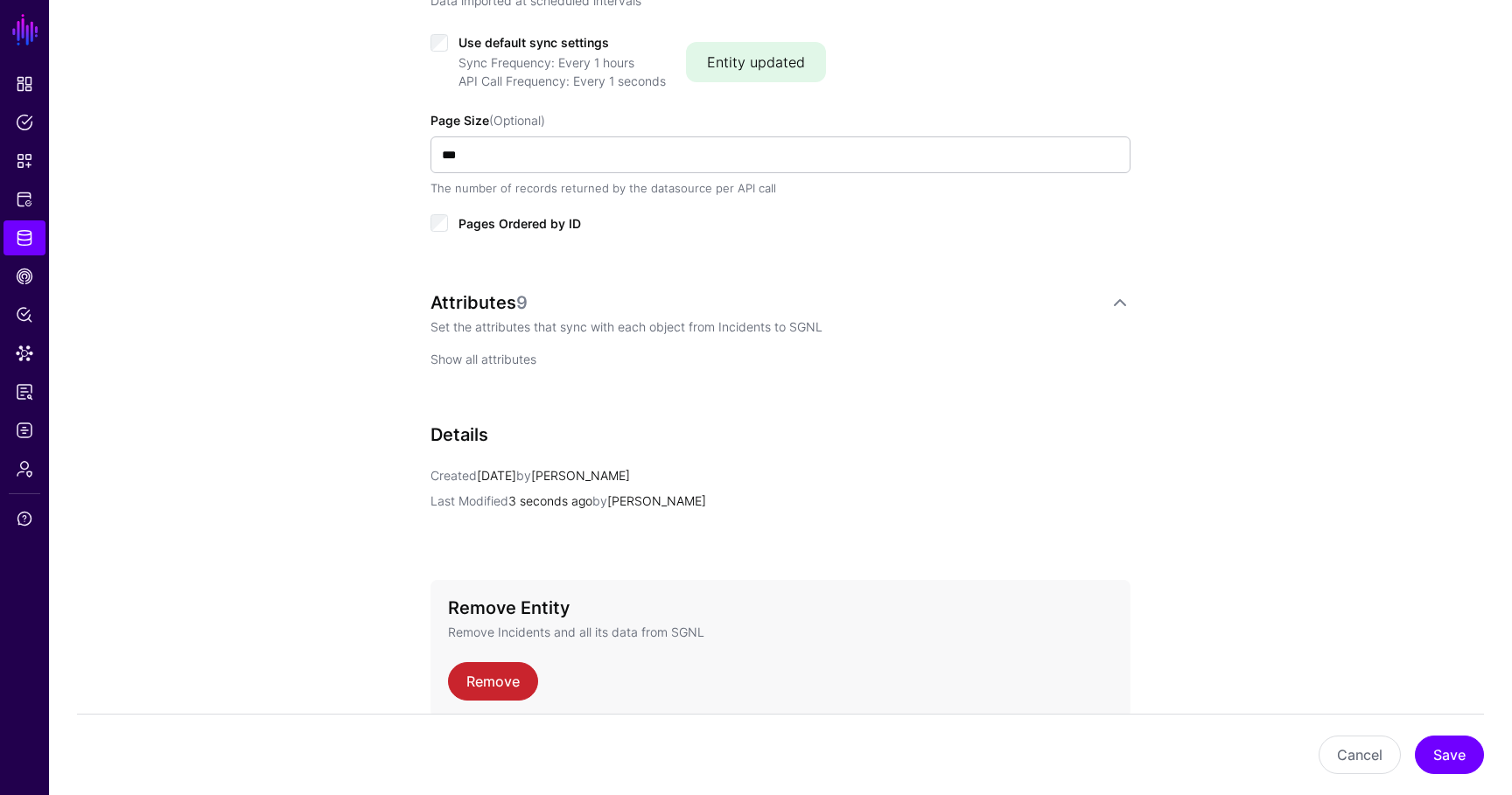
click at [512, 359] on link "Show all attributes" at bounding box center [483, 359] width 106 height 15
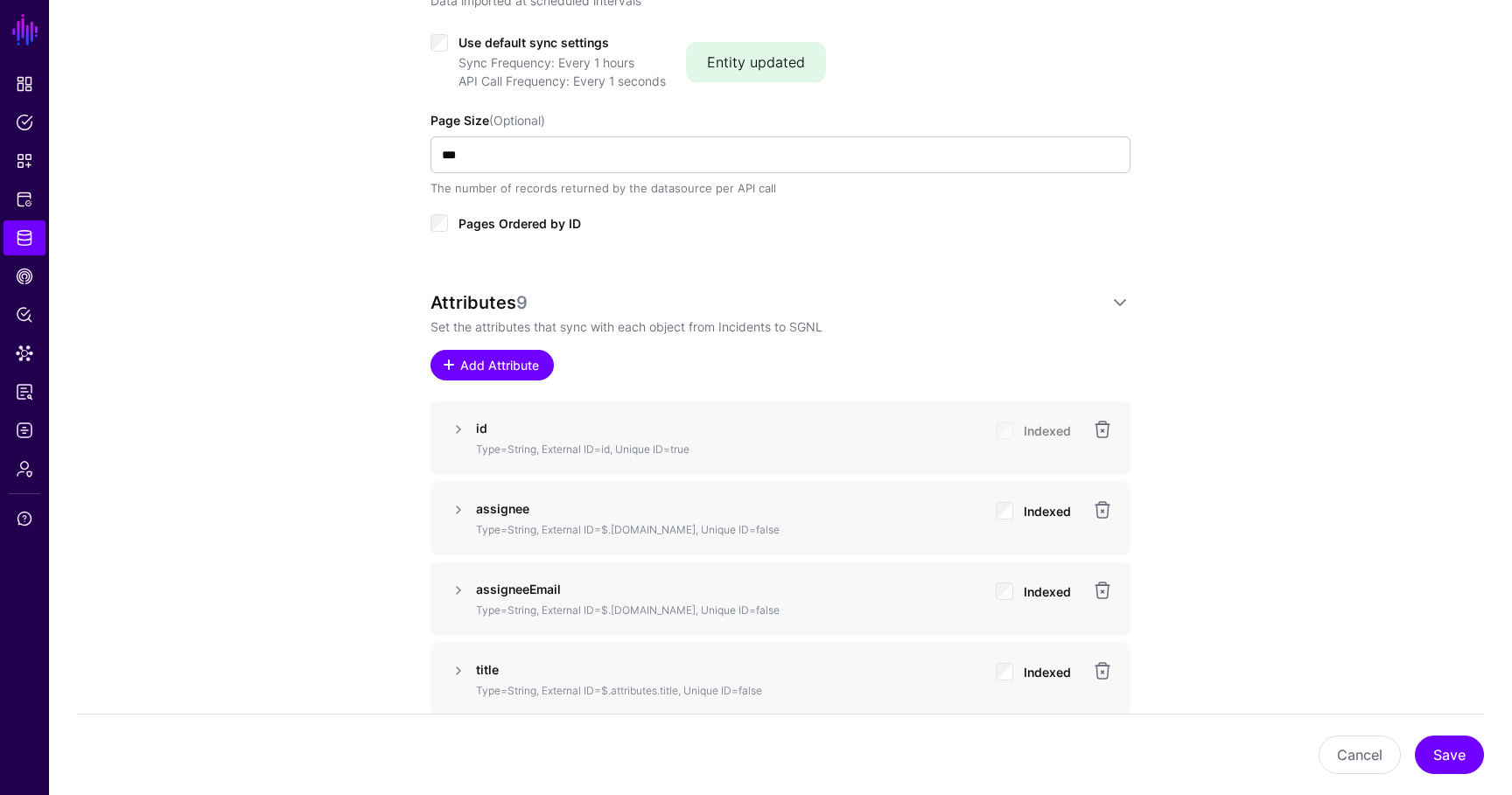
click at [467, 372] on span "Add Attribute" at bounding box center [500, 365] width 83 height 18
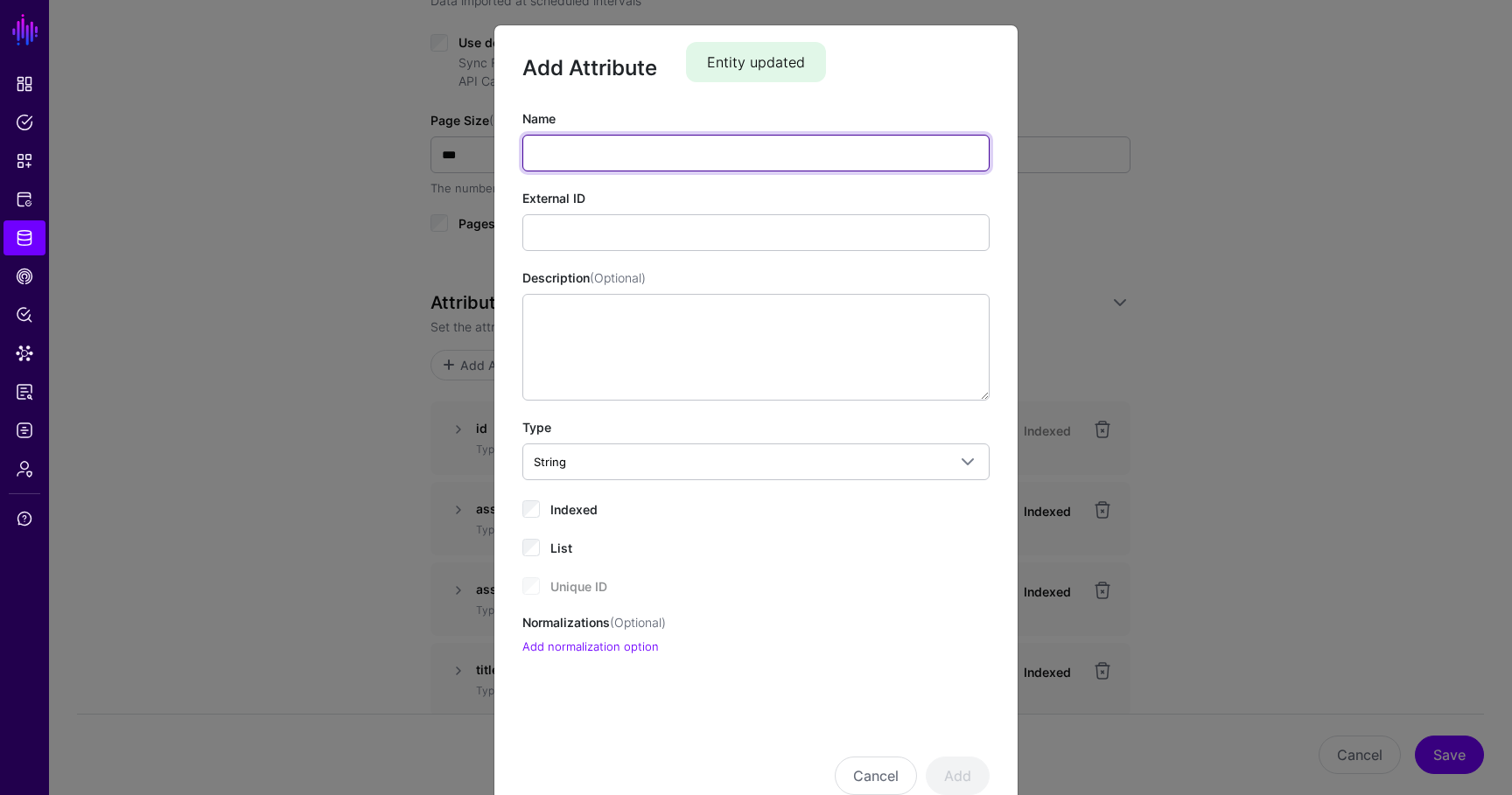
click at [598, 157] on input "Name" at bounding box center [756, 153] width 467 height 37
type input "**********"
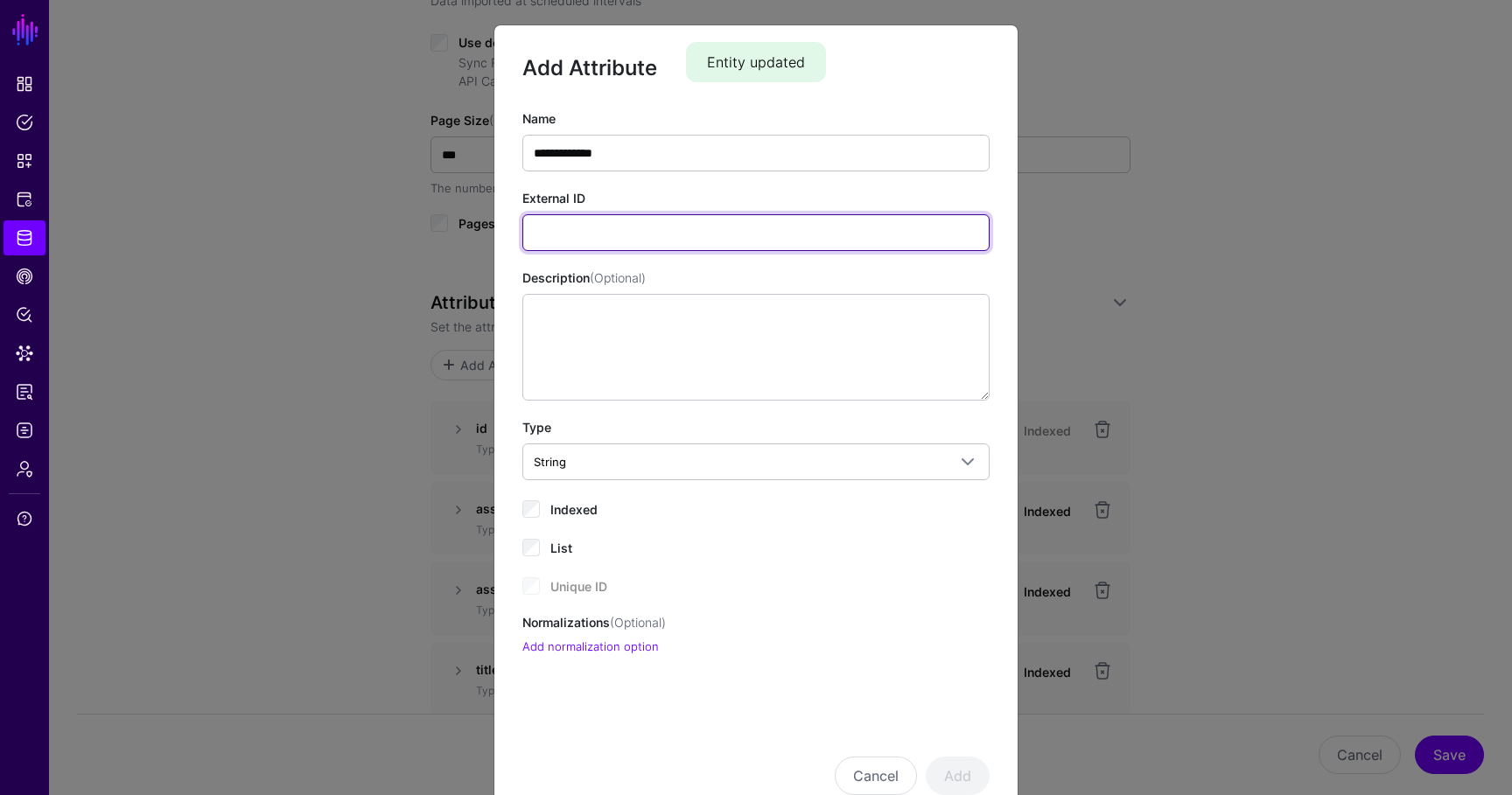
paste input "**********"
type input "**********"
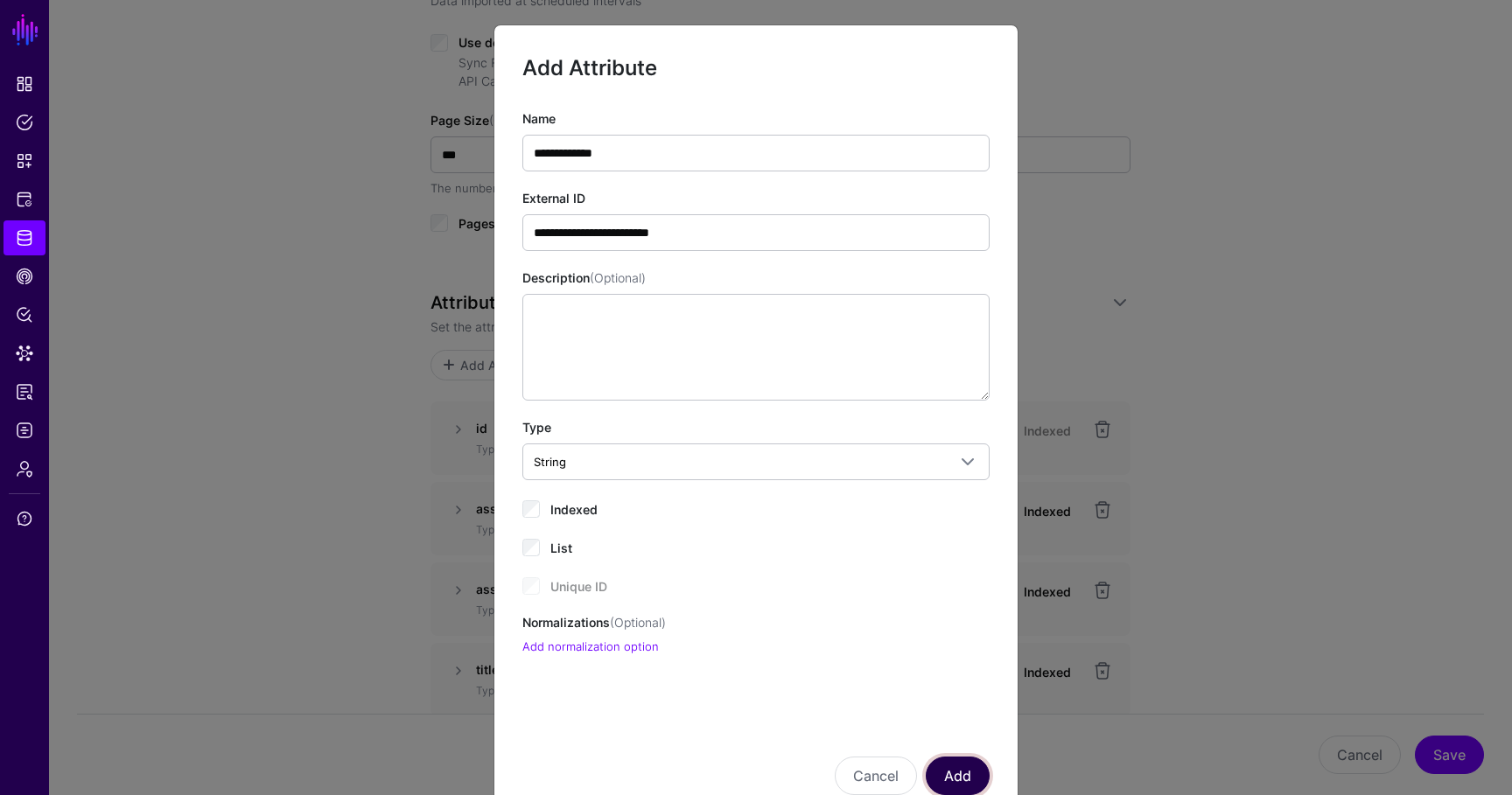
click at [959, 770] on button "Add" at bounding box center [958, 776] width 64 height 39
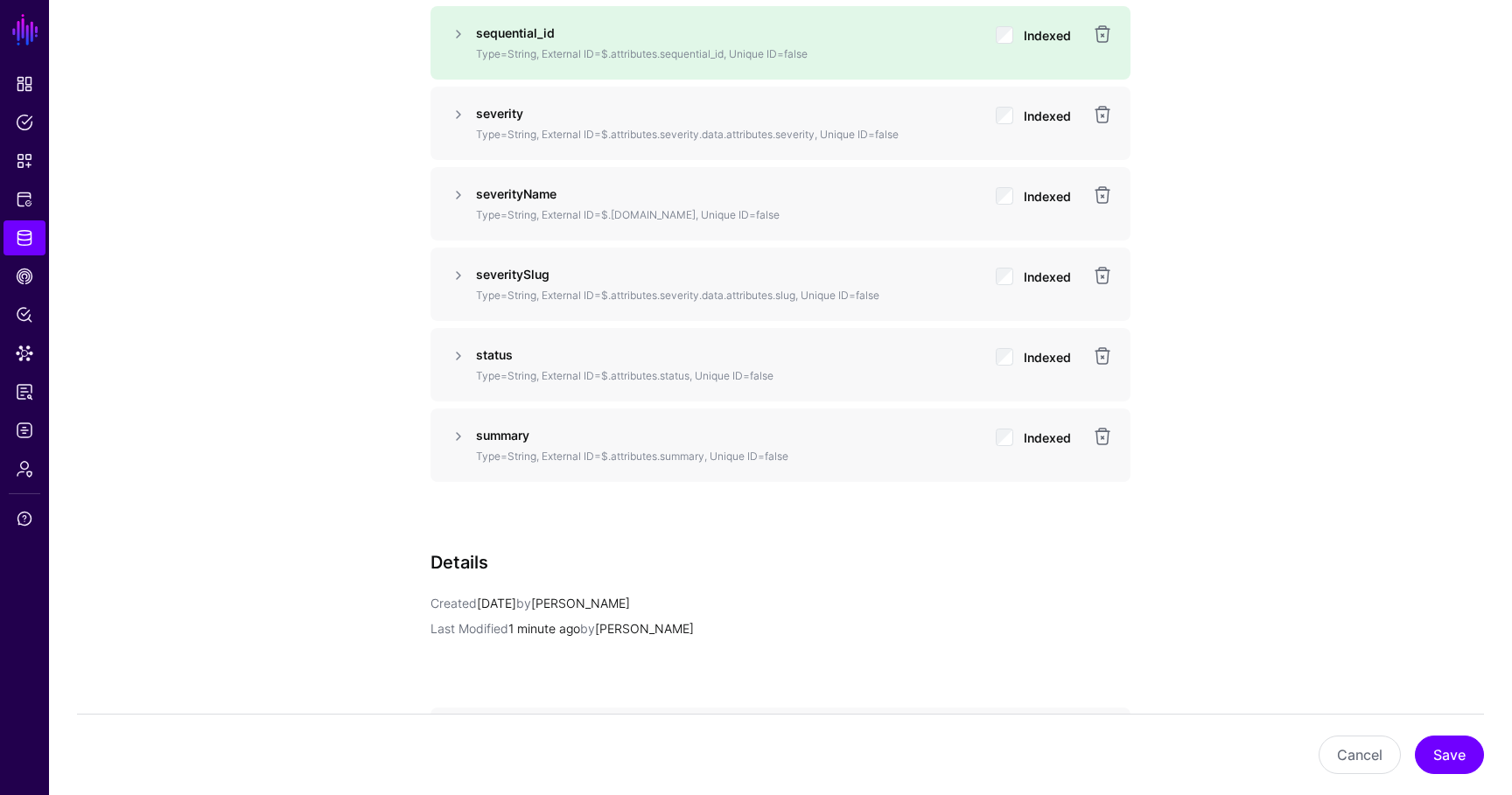
scroll to position [1657, 0]
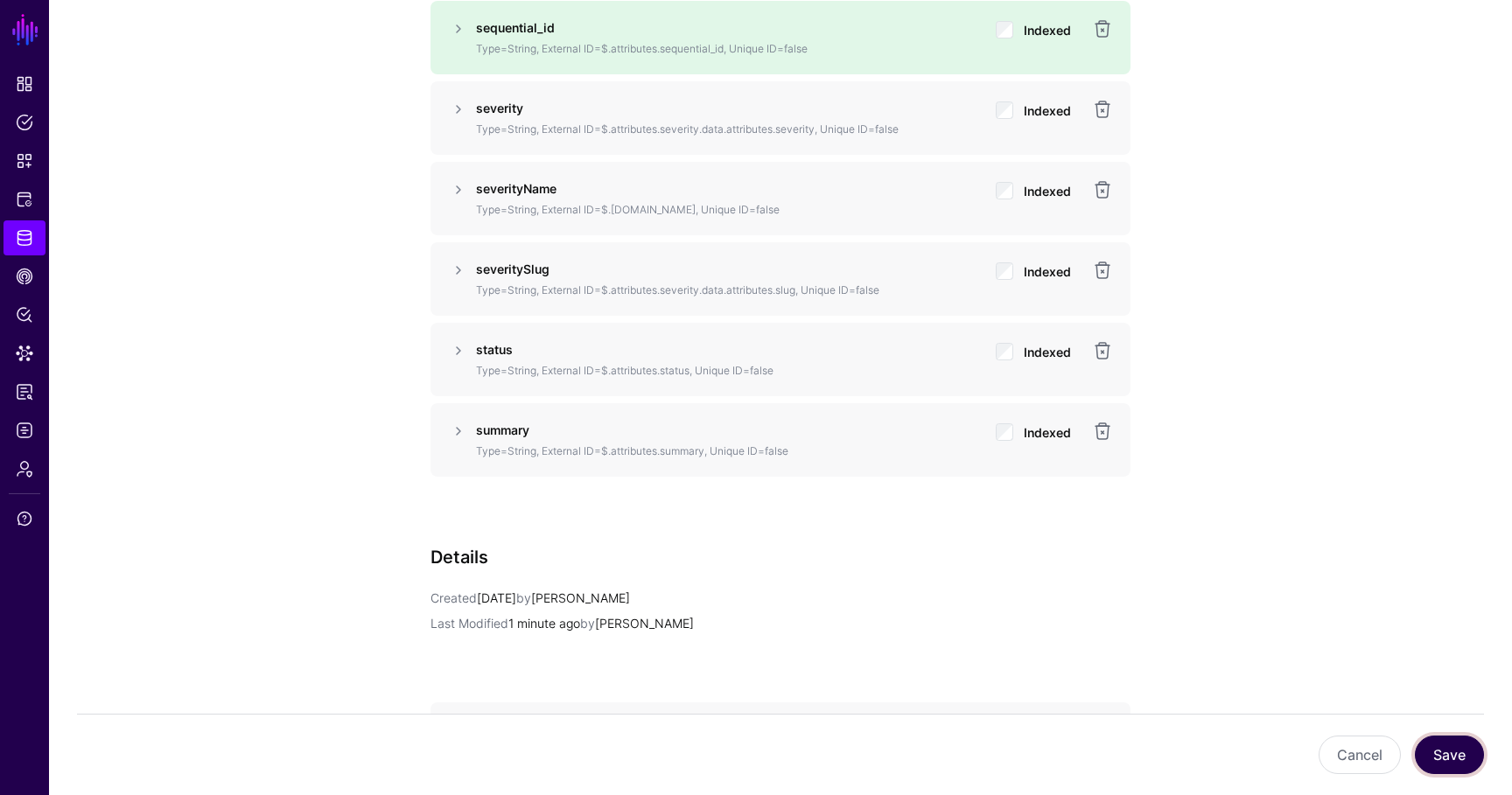
click at [1443, 756] on button "Save" at bounding box center [1449, 754] width 69 height 39
